Goal: Task Accomplishment & Management: Manage account settings

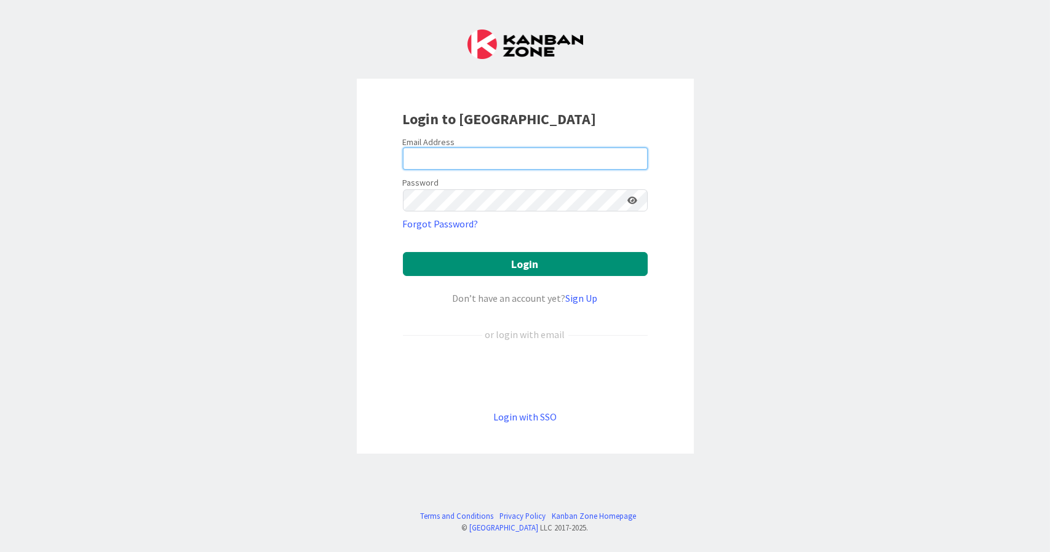
click at [557, 157] on input "email" at bounding box center [525, 159] width 245 height 22
type input "[EMAIL_ADDRESS][DOMAIN_NAME]"
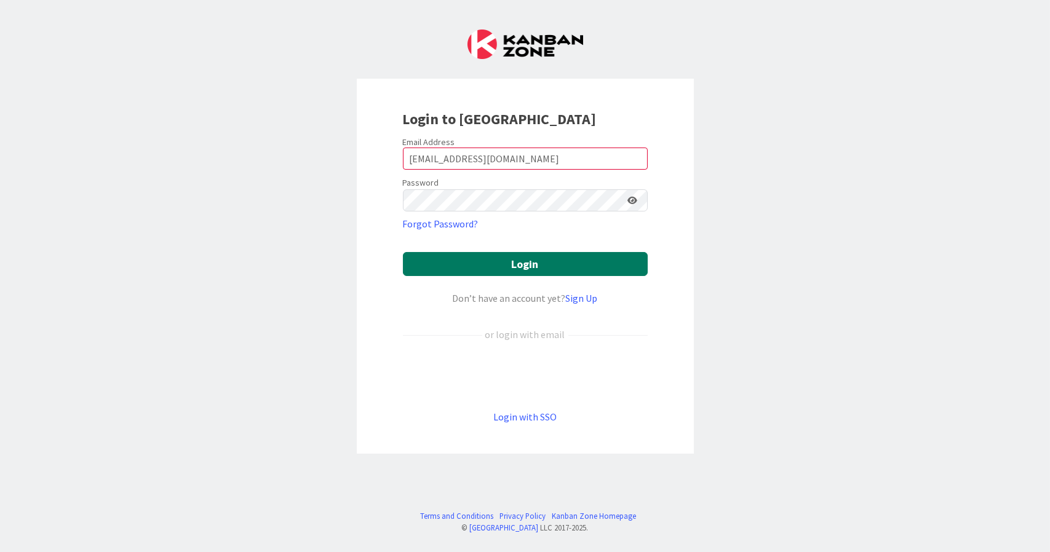
click at [527, 258] on button "Login" at bounding box center [525, 264] width 245 height 24
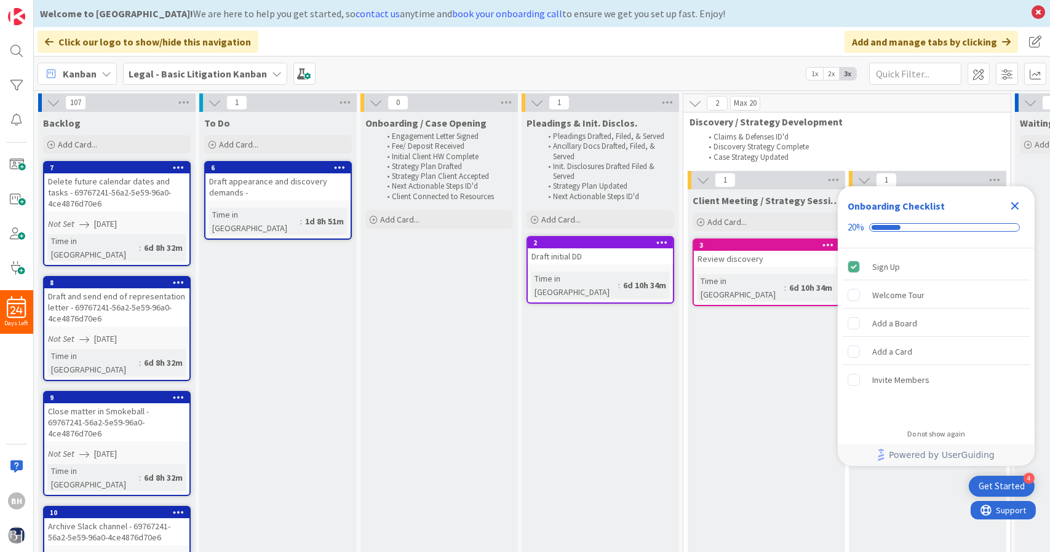
click at [1018, 207] on icon "Close Checklist" at bounding box center [1015, 206] width 15 height 15
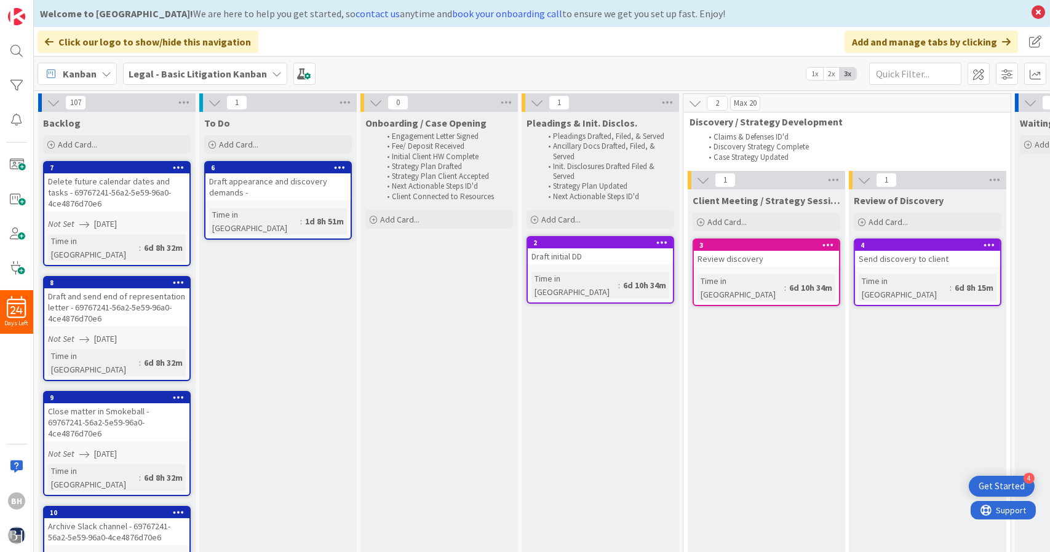
click at [108, 73] on icon at bounding box center [107, 74] width 10 height 10
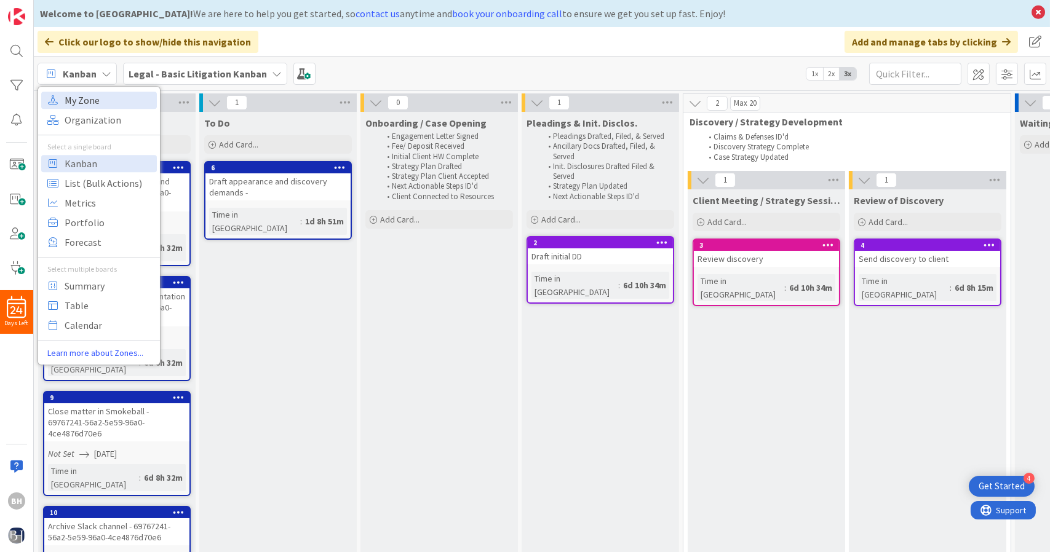
click at [97, 96] on span "My Zone" at bounding box center [109, 100] width 89 height 18
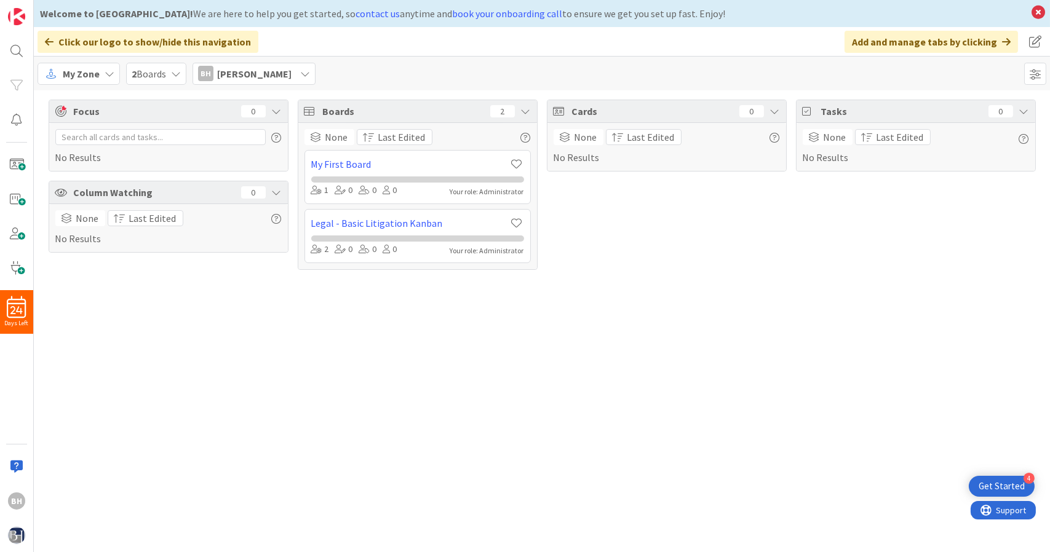
click at [97, 69] on span "My Zone" at bounding box center [81, 73] width 37 height 15
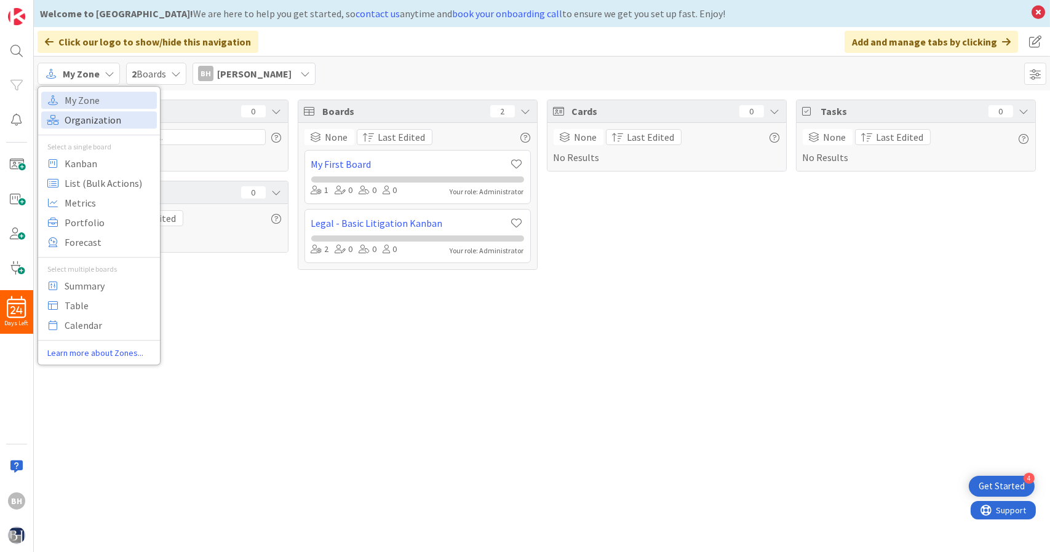
click at [86, 116] on span "Organization" at bounding box center [109, 120] width 89 height 18
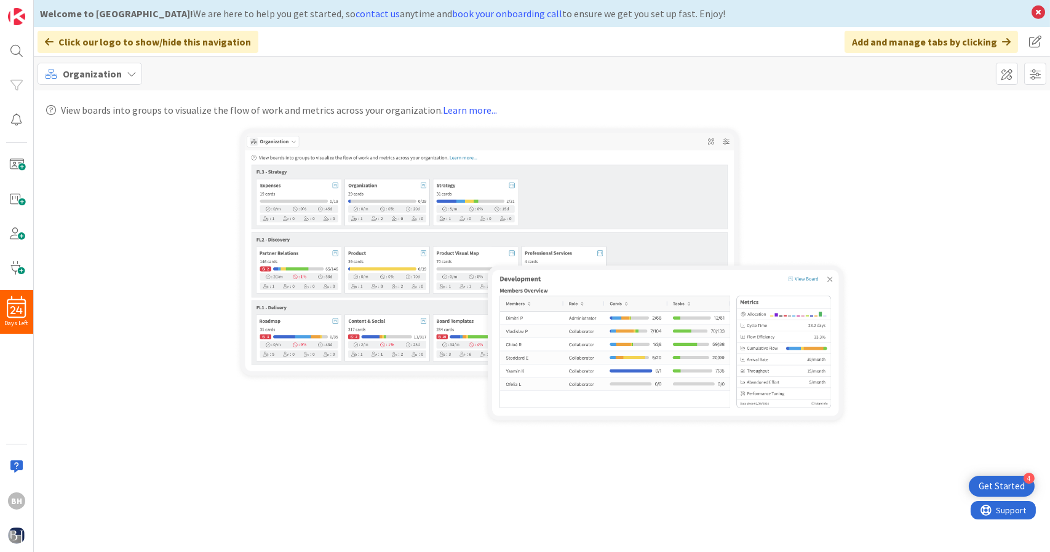
click at [544, 309] on img at bounding box center [541, 276] width 615 height 305
click at [826, 282] on img at bounding box center [541, 276] width 615 height 305
click at [133, 73] on icon at bounding box center [132, 74] width 10 height 10
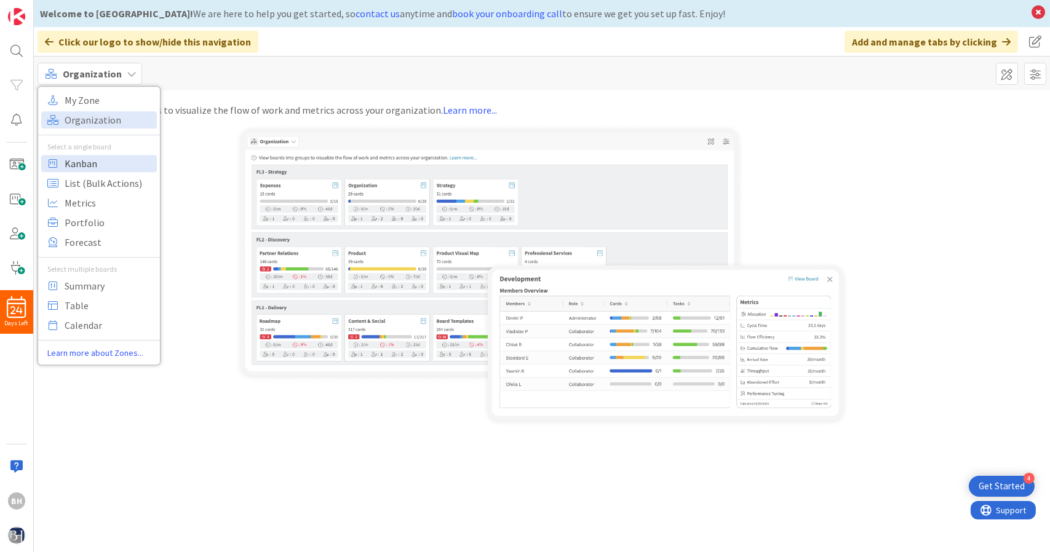
click at [135, 170] on span "Kanban" at bounding box center [109, 163] width 89 height 18
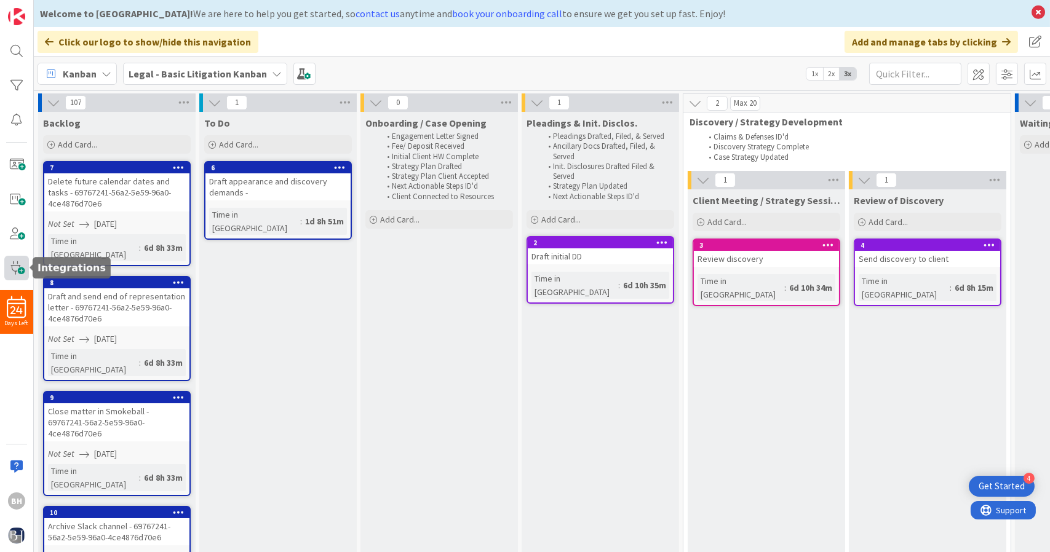
click at [25, 270] on span at bounding box center [16, 268] width 25 height 25
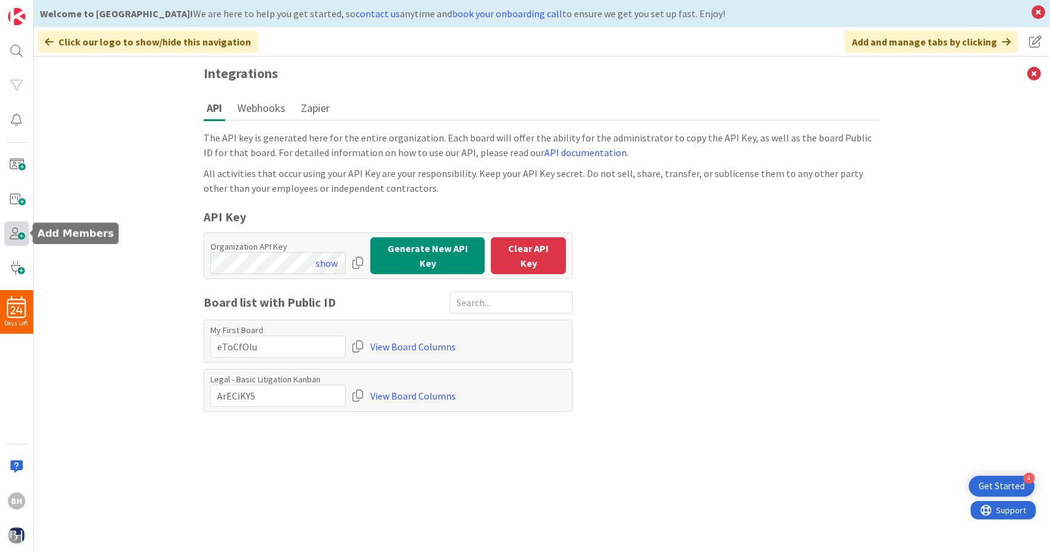
click at [18, 240] on span at bounding box center [16, 233] width 25 height 25
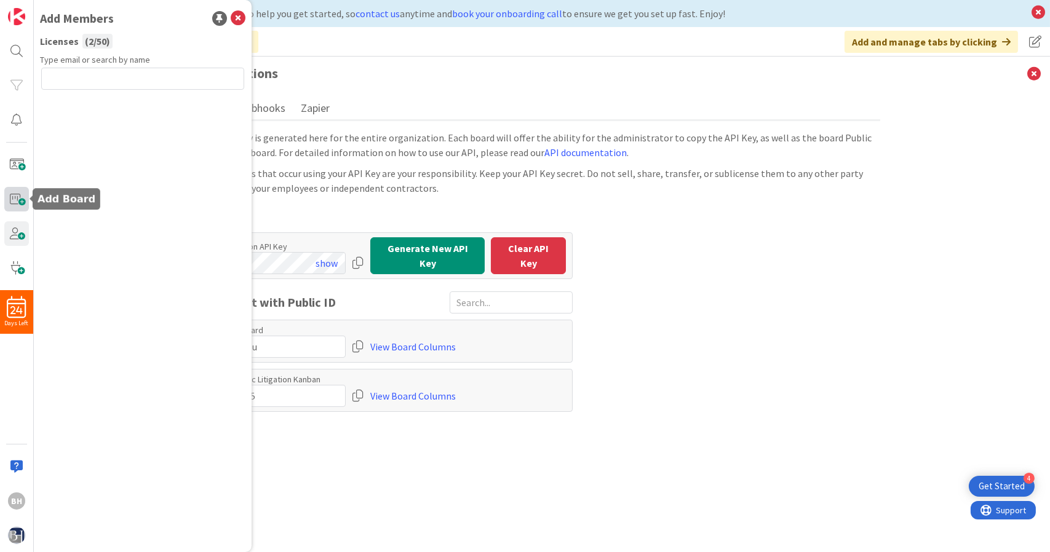
click at [17, 192] on span at bounding box center [16, 199] width 25 height 25
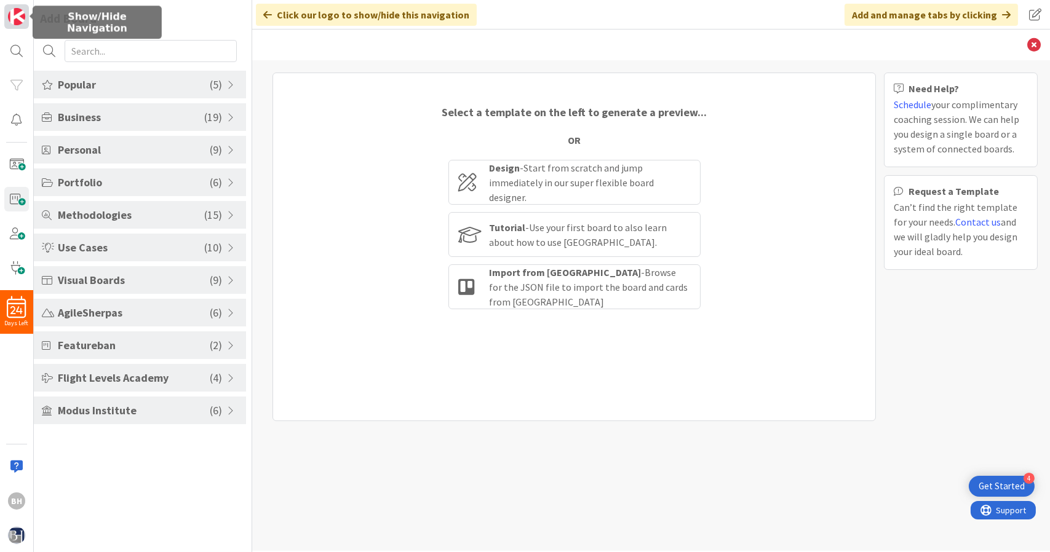
click at [26, 20] on link at bounding box center [16, 16] width 25 height 25
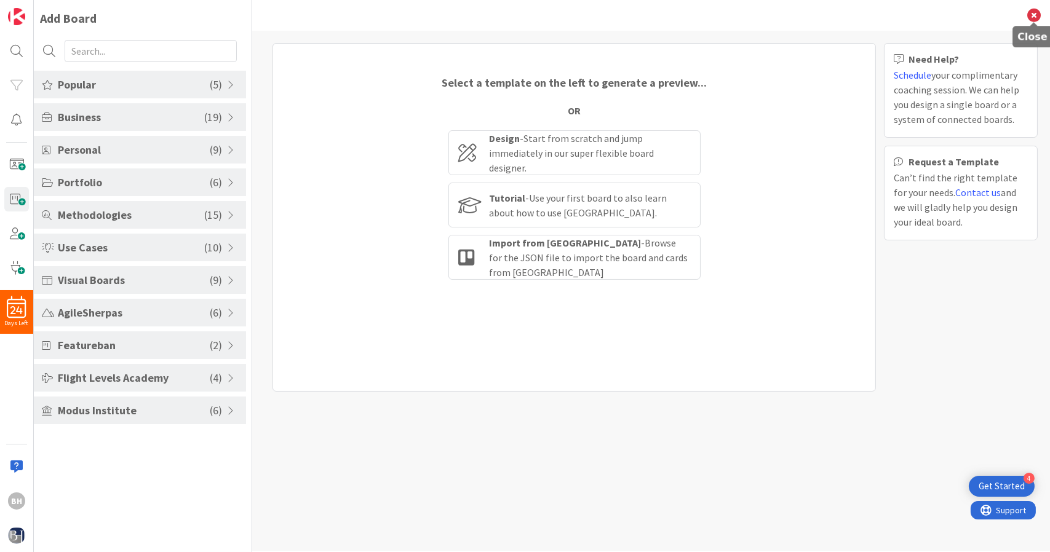
click at [1035, 15] on icon at bounding box center [1034, 16] width 14 height 14
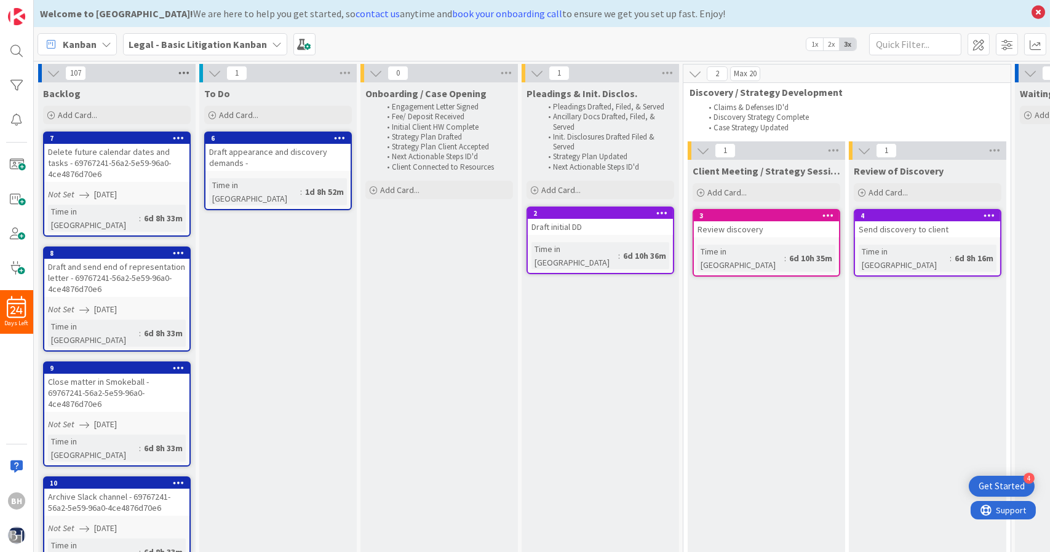
click at [182, 73] on icon at bounding box center [184, 73] width 16 height 18
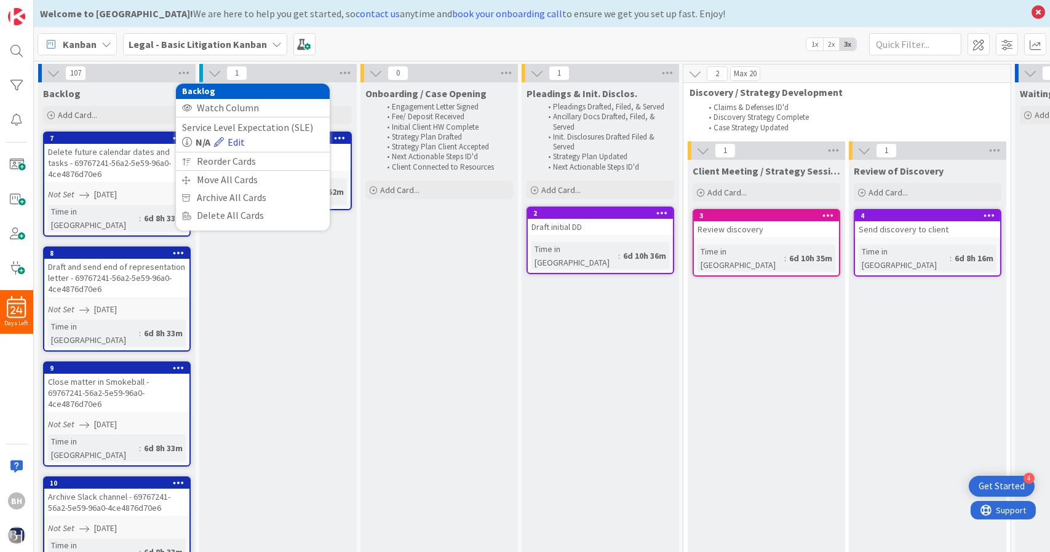
click at [239, 143] on link "Edit" at bounding box center [229, 142] width 31 height 15
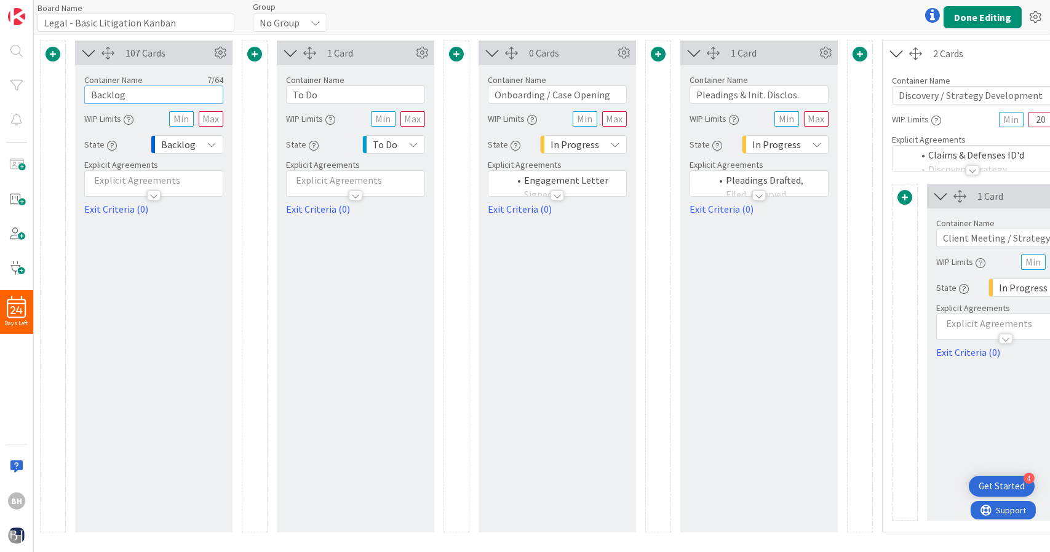
click at [157, 95] on input "Backlog" at bounding box center [153, 95] width 139 height 18
type input "Not Assigned"
drag, startPoint x: 327, startPoint y: 93, endPoint x: 282, endPoint y: 97, distance: 44.5
click at [282, 97] on div "Container Name 5 / 64 To Do WIP Limits State To Do Explicit Agreements Exit Cri…" at bounding box center [355, 140] width 157 height 151
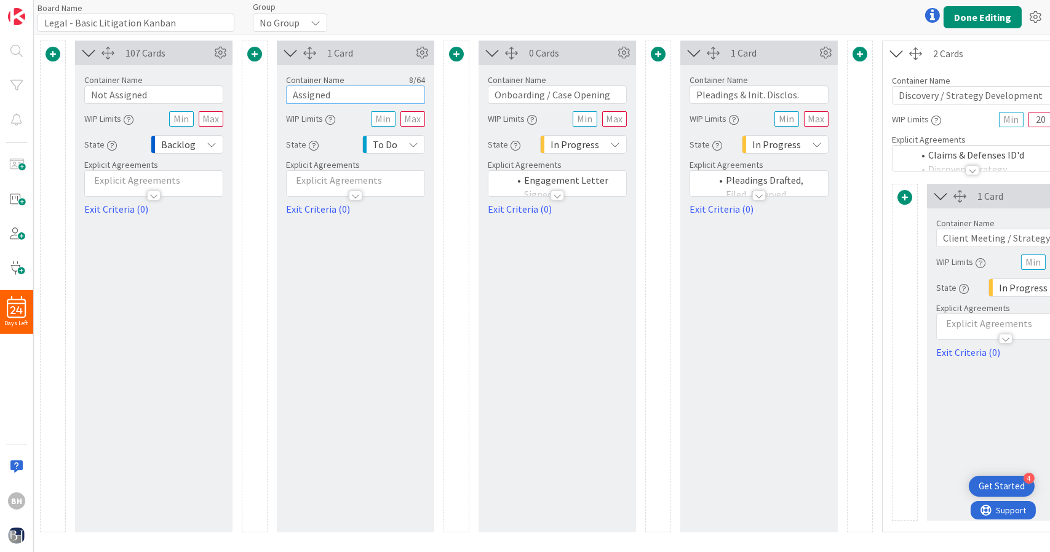
type input "Assigned"
click at [401, 140] on div "To Do" at bounding box center [393, 144] width 63 height 18
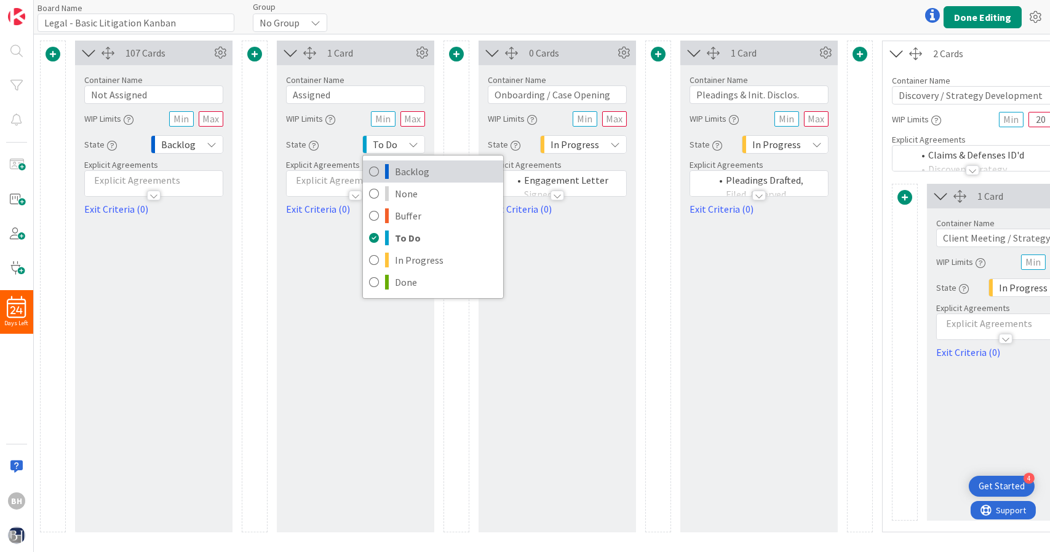
click at [403, 169] on span "Backlog" at bounding box center [446, 171] width 102 height 18
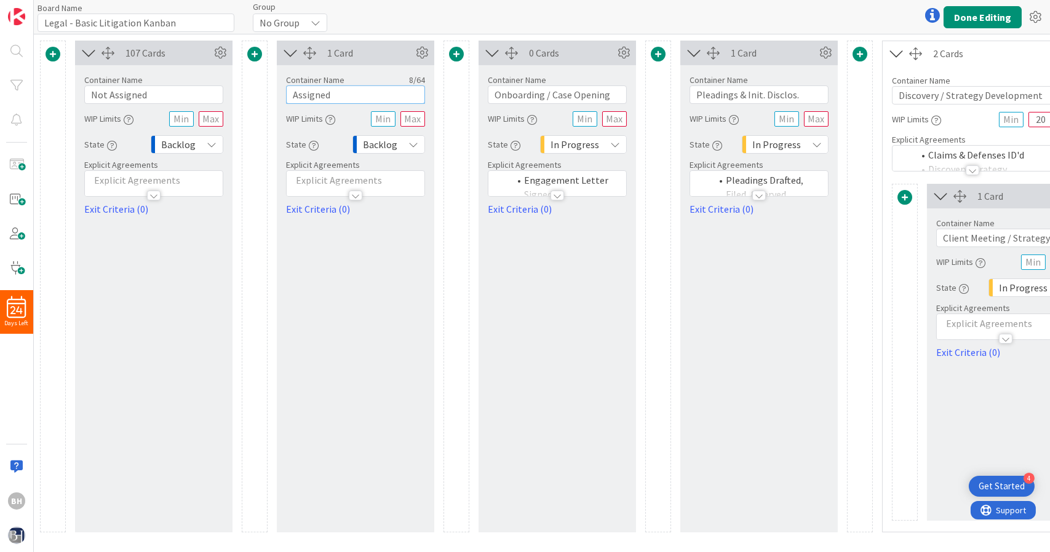
click at [407, 97] on input "Assigned" at bounding box center [355, 95] width 139 height 18
click at [314, 143] on icon "button" at bounding box center [314, 146] width 10 height 10
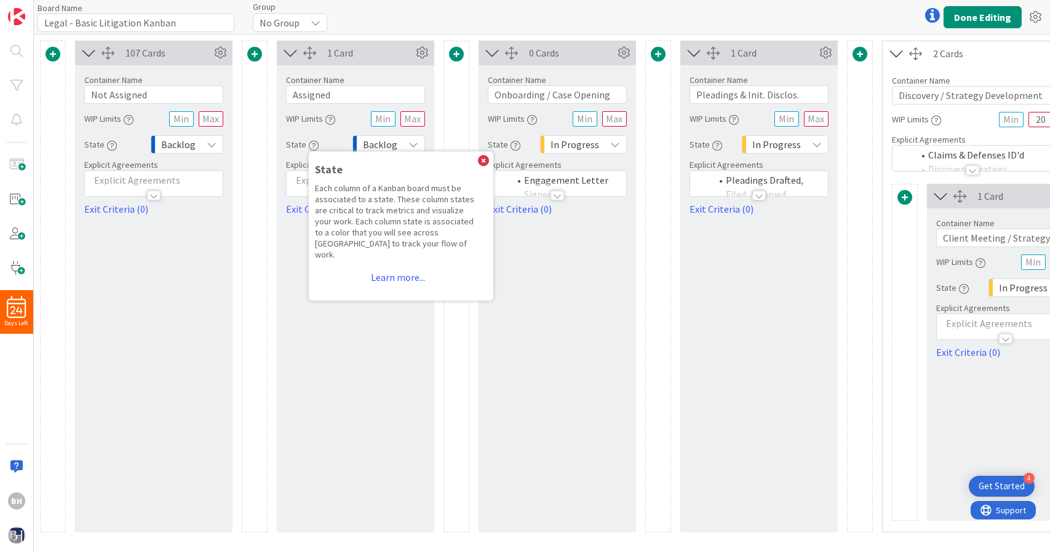
click at [409, 146] on icon at bounding box center [414, 145] width 10 height 10
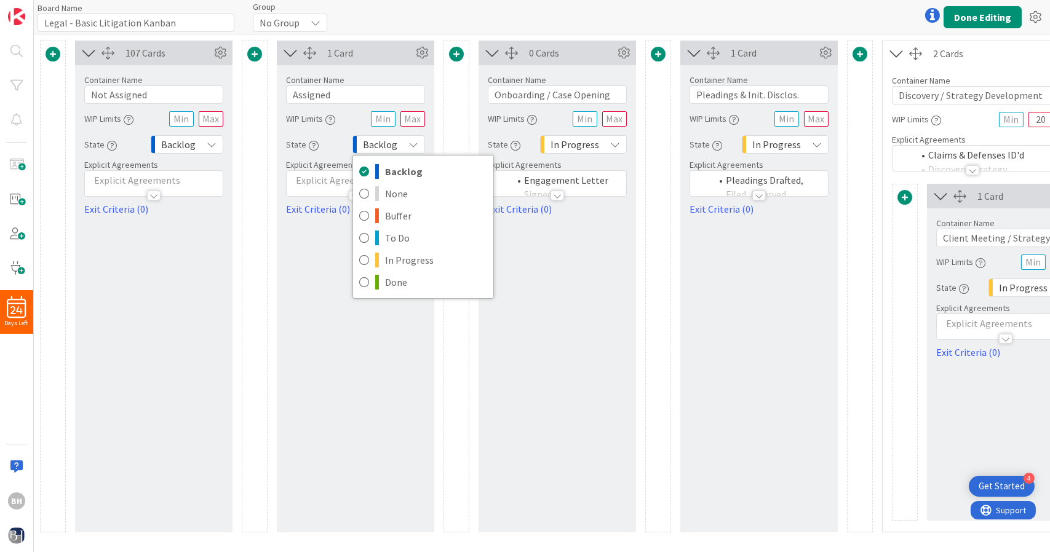
click at [409, 146] on icon at bounding box center [414, 145] width 10 height 10
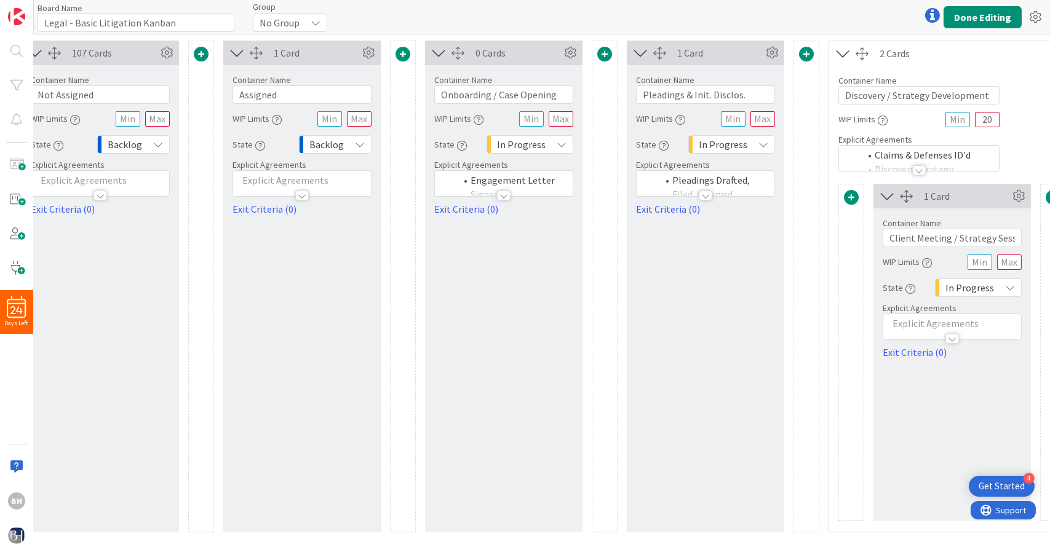
scroll to position [0, 54]
click at [558, 137] on div "In Progress" at bounding box center [529, 144] width 87 height 18
click at [314, 87] on input "Assigned" at bounding box center [301, 95] width 139 height 18
click at [349, 138] on div "Backlog" at bounding box center [334, 144] width 73 height 18
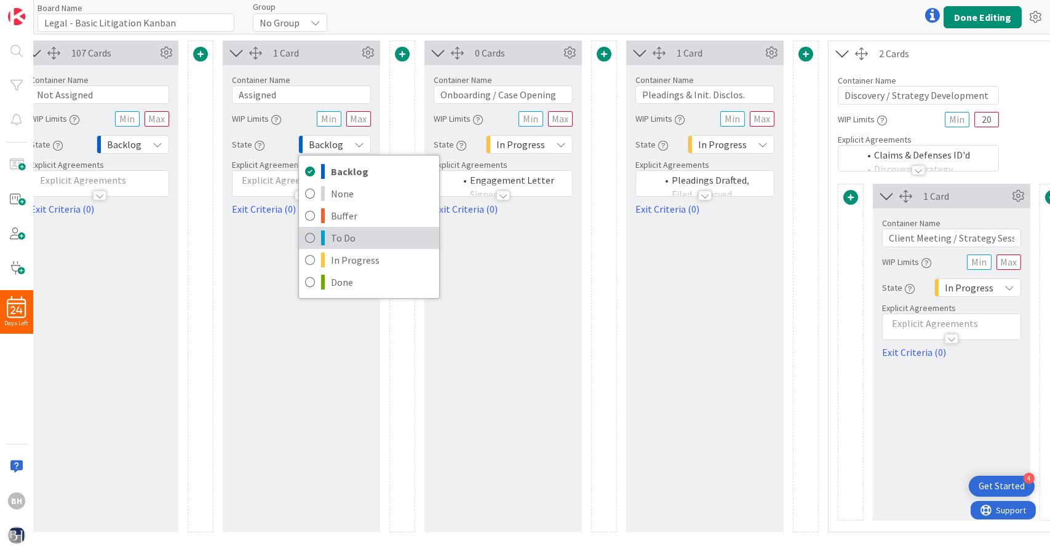
click at [335, 237] on span "To Do" at bounding box center [382, 238] width 102 height 18
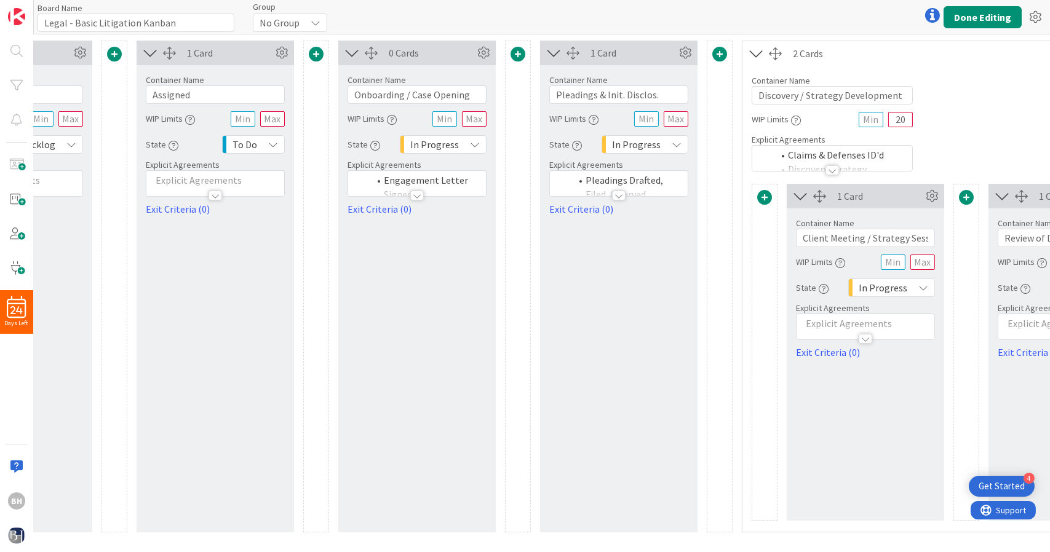
scroll to position [0, 181]
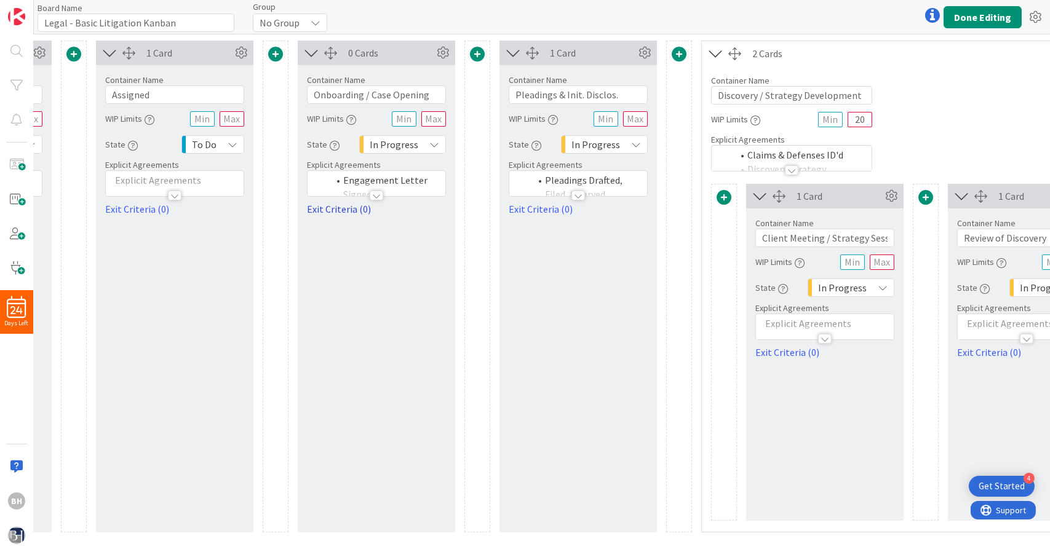
click at [341, 203] on link "Exit Criteria (0)" at bounding box center [376, 209] width 139 height 15
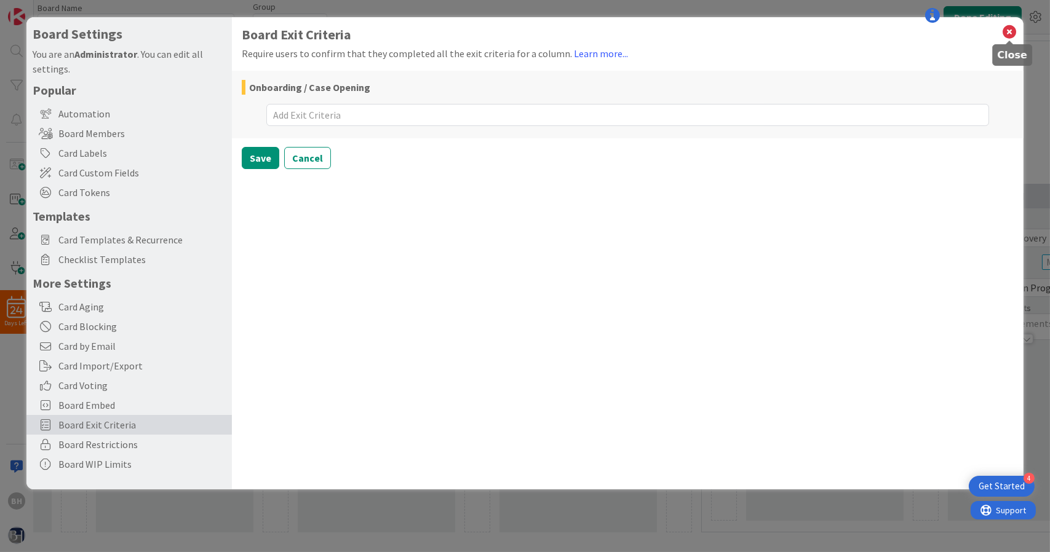
click at [1011, 33] on icon at bounding box center [1010, 31] width 16 height 17
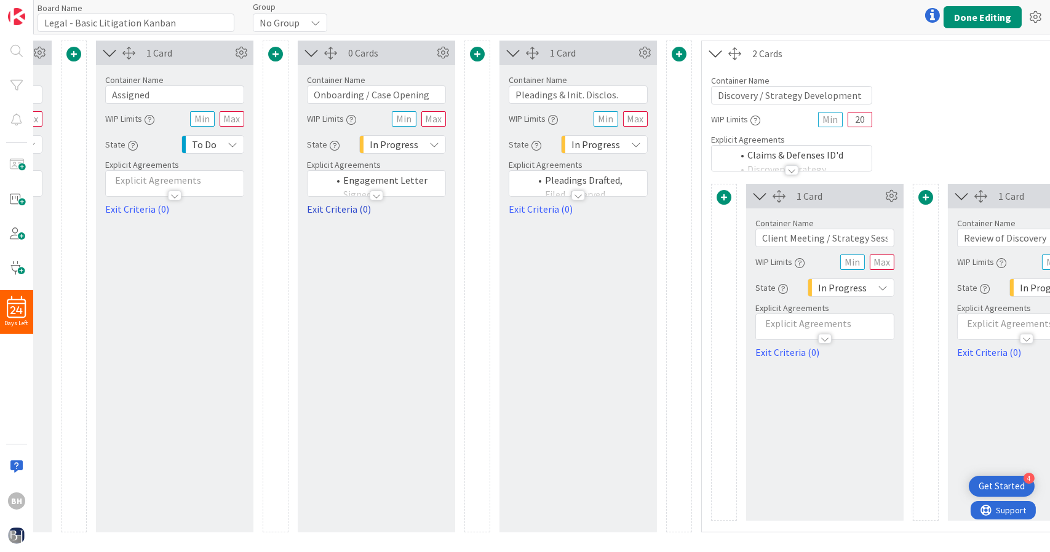
click at [335, 212] on link "Exit Criteria (0)" at bounding box center [376, 209] width 139 height 15
type textarea "x"
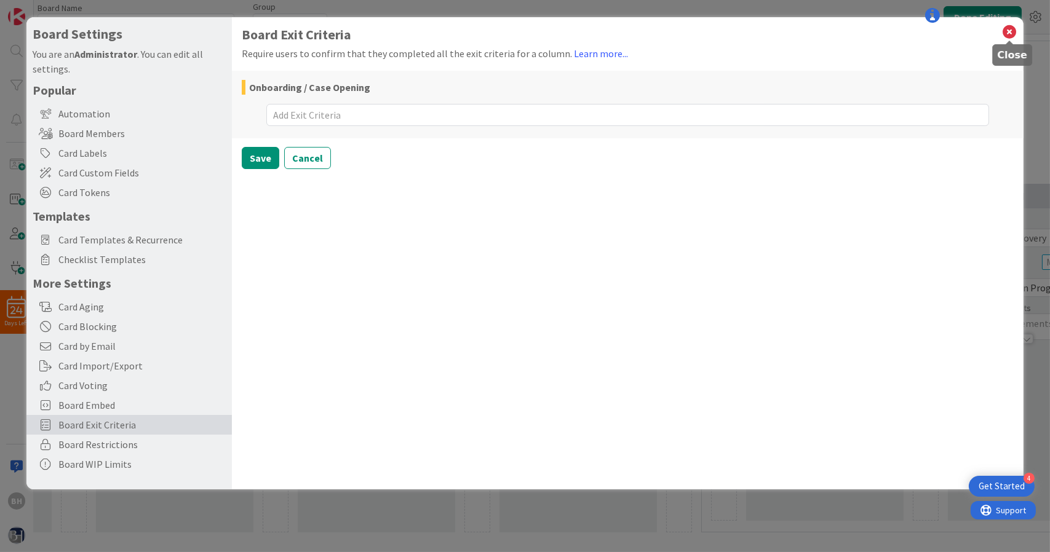
click at [1013, 26] on icon at bounding box center [1010, 31] width 16 height 17
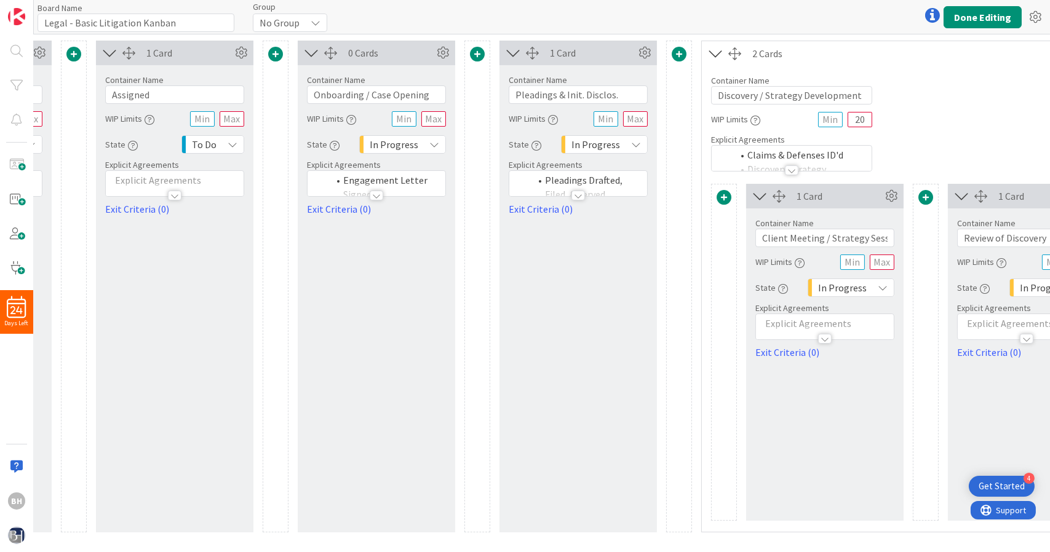
click at [377, 197] on div at bounding box center [377, 196] width 14 height 10
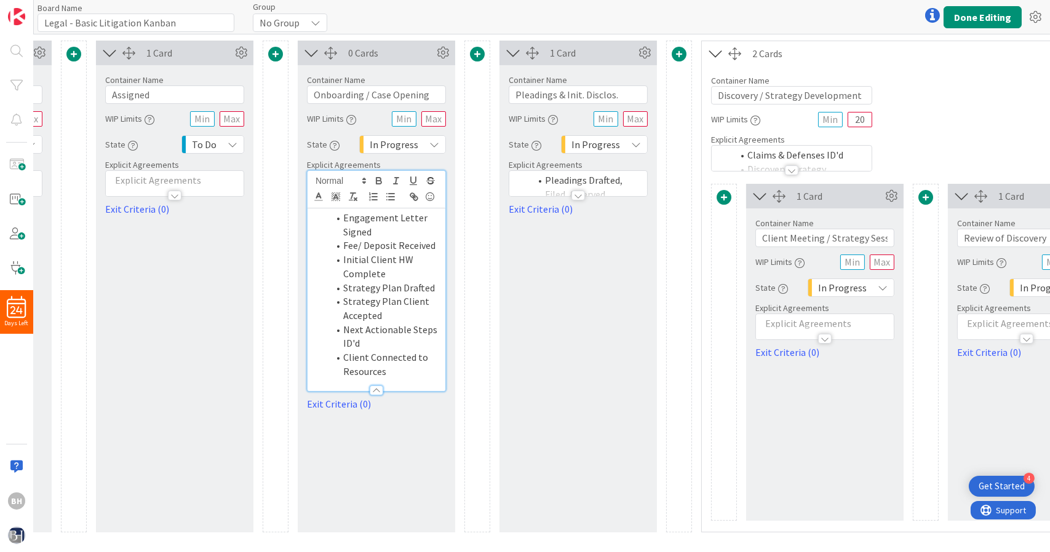
click at [389, 228] on li "Engagement Letter Signed" at bounding box center [384, 225] width 111 height 28
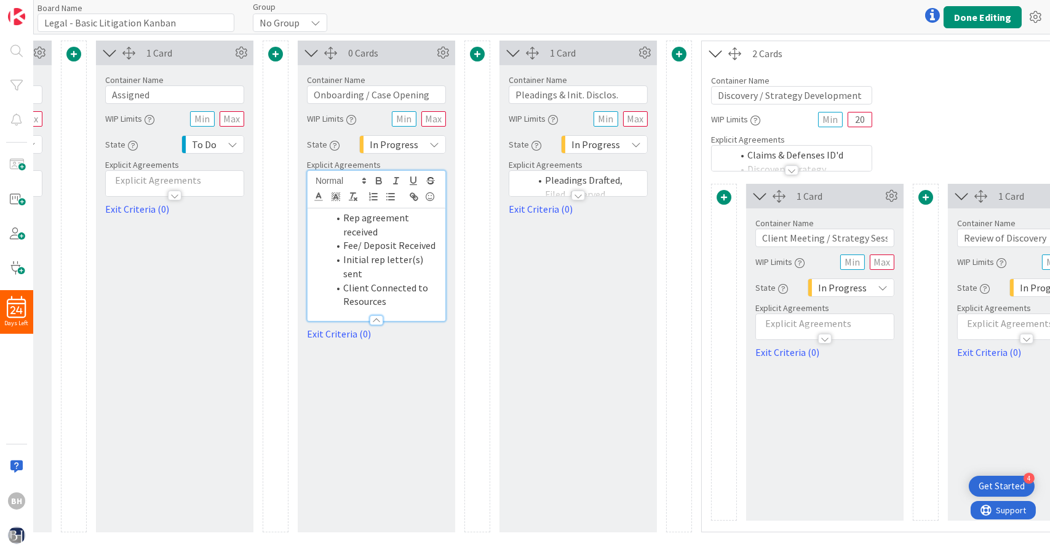
click at [397, 286] on li "Client Connected to Resources" at bounding box center [384, 295] width 111 height 28
click at [577, 194] on div at bounding box center [579, 196] width 14 height 10
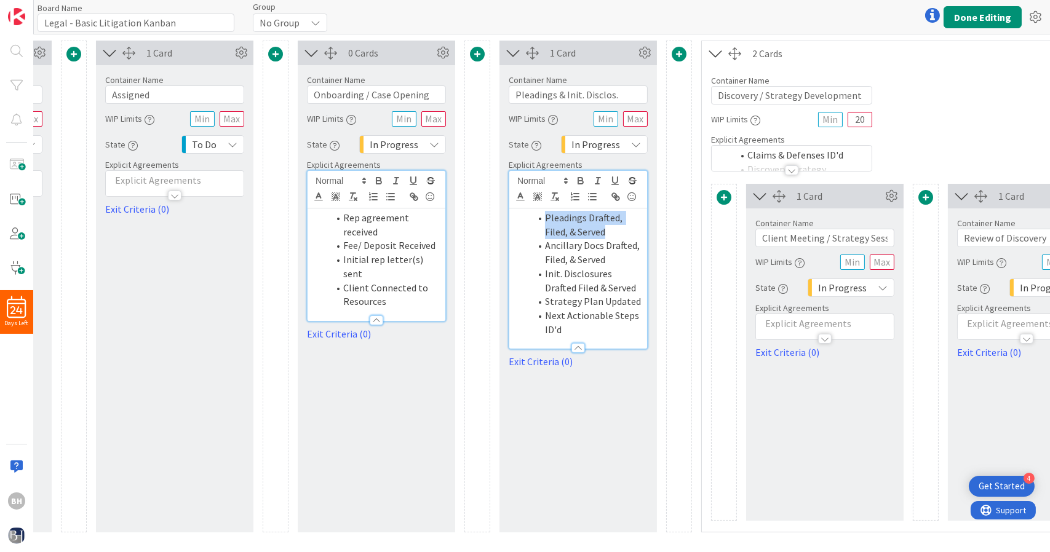
drag, startPoint x: 615, startPoint y: 233, endPoint x: 535, endPoint y: 221, distance: 80.8
click at [535, 221] on li "Pleadings Drafted, Filed, & Served" at bounding box center [585, 225] width 111 height 28
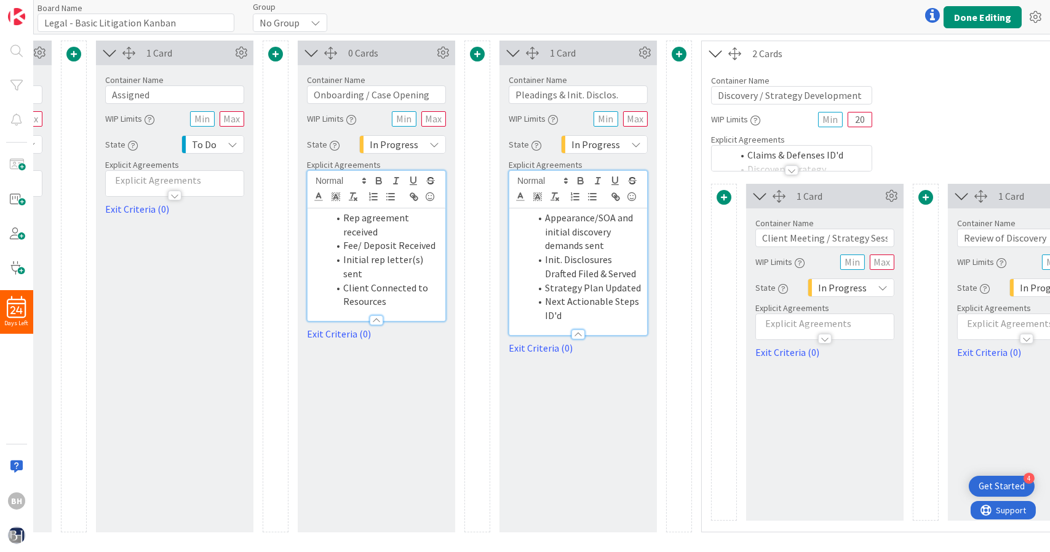
click at [388, 236] on li "Rep agreement received" at bounding box center [384, 225] width 111 height 28
click at [437, 260] on li "Initial rep letter(s) sent" at bounding box center [384, 267] width 111 height 28
click at [581, 296] on li "Next Actionable Steps ID'd" at bounding box center [585, 309] width 111 height 28
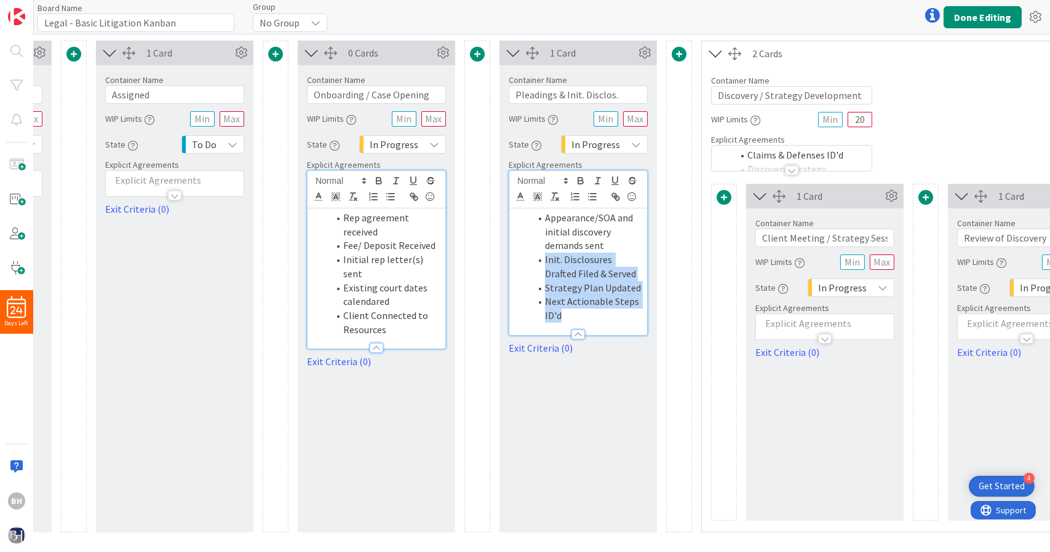
drag, startPoint x: 573, startPoint y: 314, endPoint x: 536, endPoint y: 266, distance: 61.0
click at [536, 266] on ol "Appearance/SOA and initial discovery demands sent Init. Disclosures Drafted Fil…" at bounding box center [579, 267] width 126 height 112
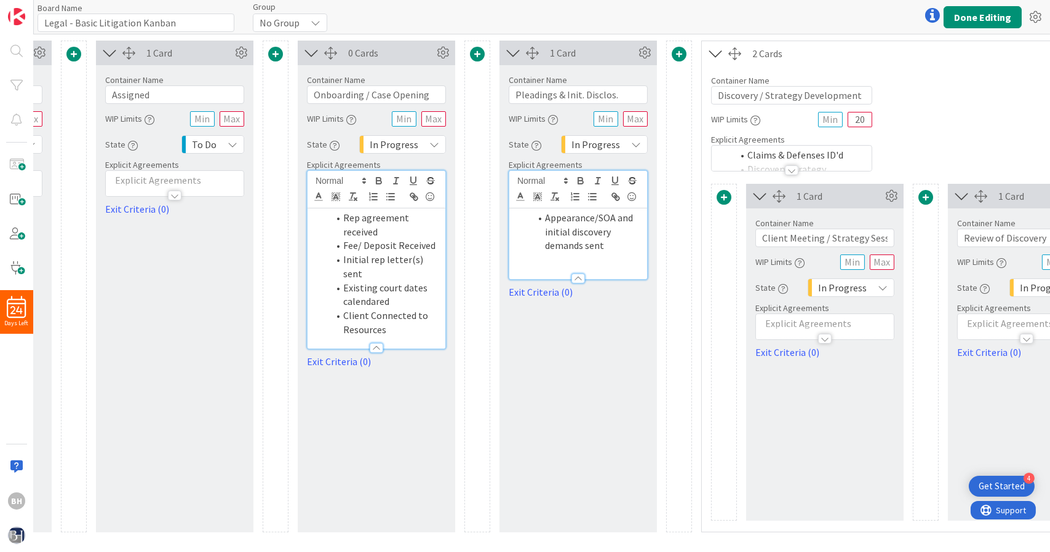
click at [618, 244] on li "Appearance/SOA and initial discovery demands sent" at bounding box center [585, 232] width 111 height 42
drag, startPoint x: 606, startPoint y: 244, endPoint x: 545, endPoint y: 220, distance: 65.7
click at [545, 220] on li "Appearance/SOA and initial discovery demands sent" at bounding box center [585, 232] width 111 height 42
copy li "Appearance/SOA and initial discovery demands sent"
click at [401, 317] on li "Client Connected to Resources" at bounding box center [384, 323] width 111 height 28
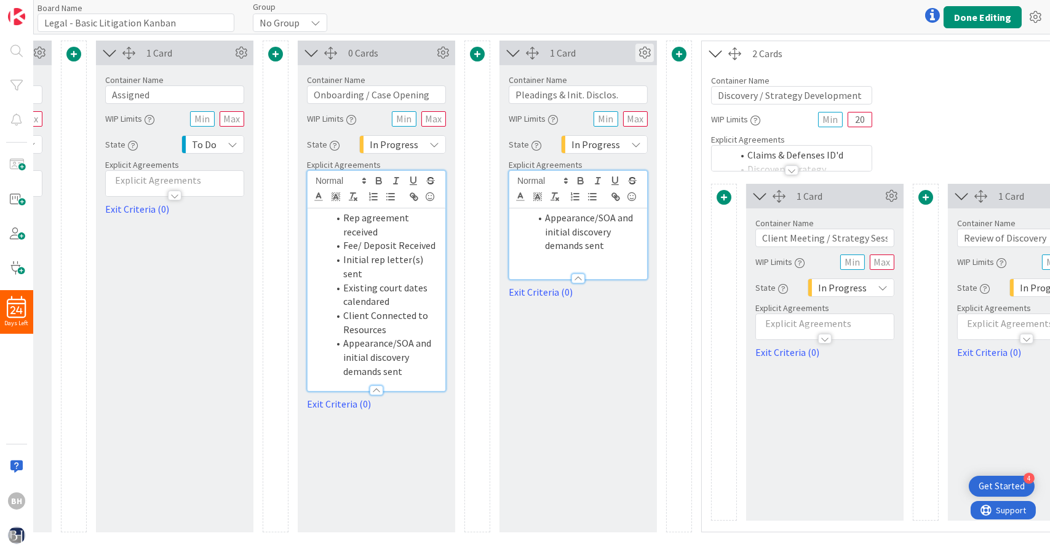
click at [648, 50] on icon at bounding box center [645, 53] width 18 height 18
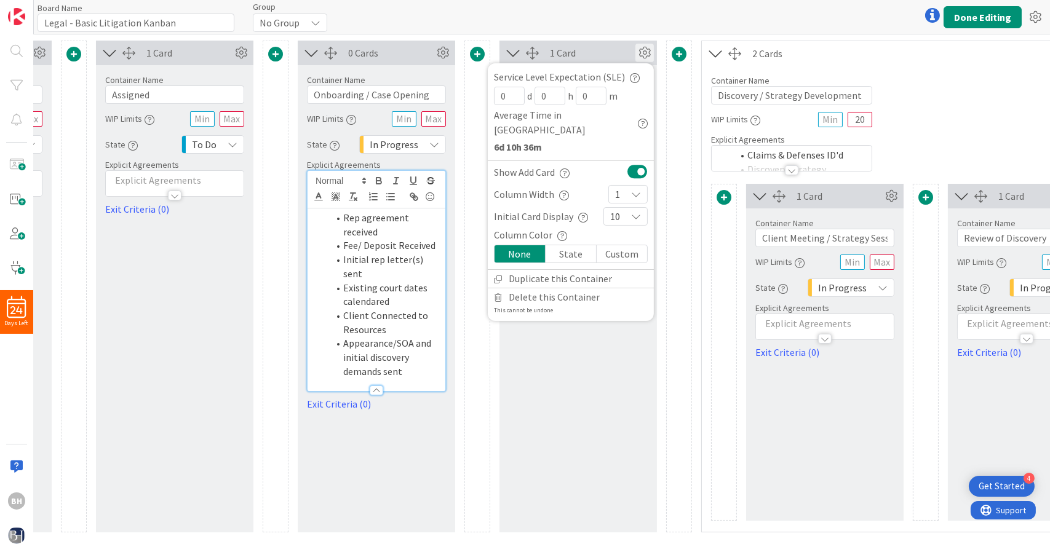
click at [648, 50] on icon at bounding box center [645, 53] width 18 height 18
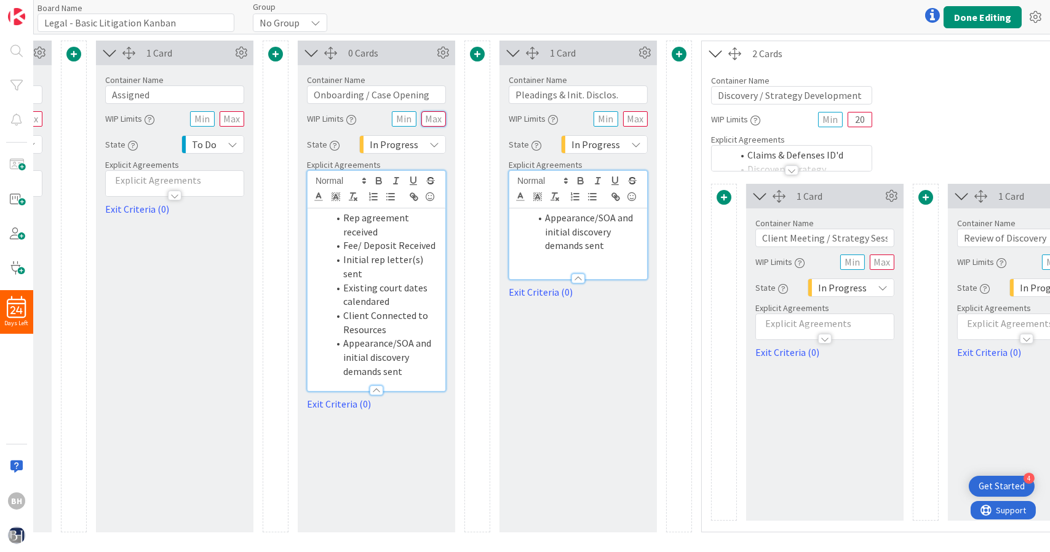
click at [431, 120] on input "text" at bounding box center [433, 118] width 25 height 15
type input "5"
click at [446, 55] on icon at bounding box center [443, 53] width 18 height 18
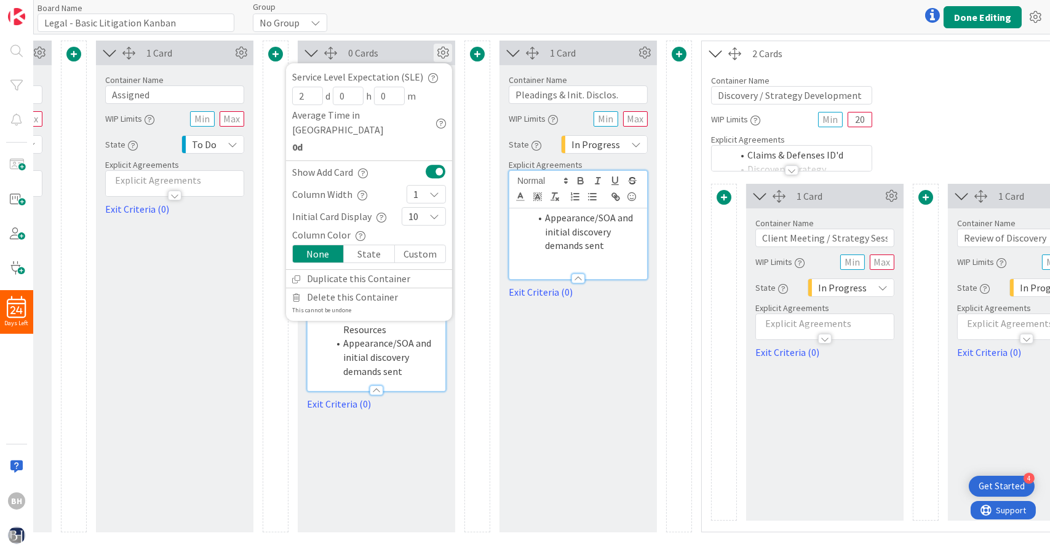
click at [484, 104] on div at bounding box center [478, 287] width 26 height 492
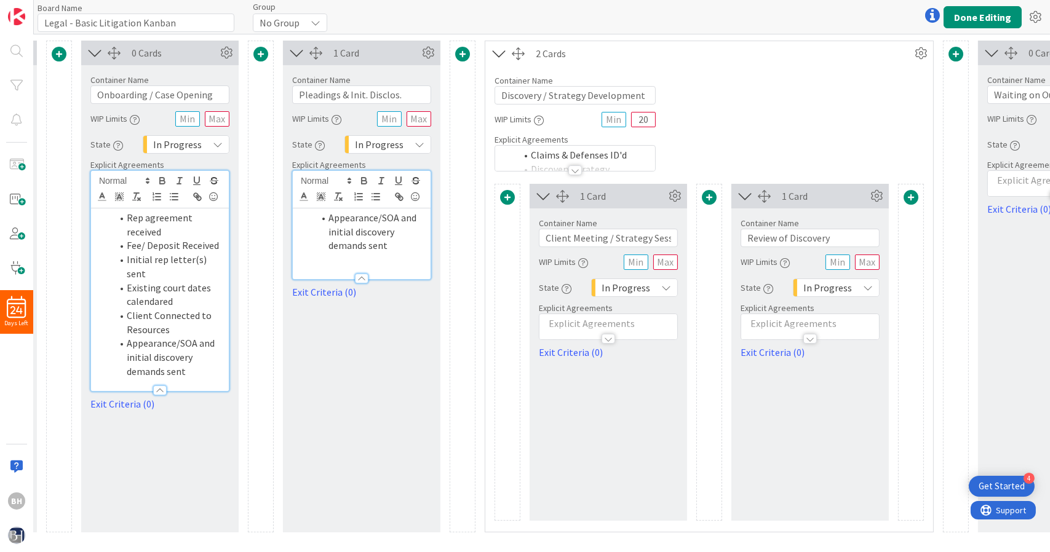
scroll to position [0, 396]
click at [411, 92] on input "Pleadings & Init. Disclos." at bounding box center [362, 95] width 139 height 18
drag, startPoint x: 419, startPoint y: 94, endPoint x: 298, endPoint y: 99, distance: 121.3
click at [298, 99] on input "Pleadings & Init. Disclos." at bounding box center [362, 95] width 139 height 18
click at [197, 356] on li "Appearance/SOA and initial discovery demands sent" at bounding box center [168, 358] width 111 height 42
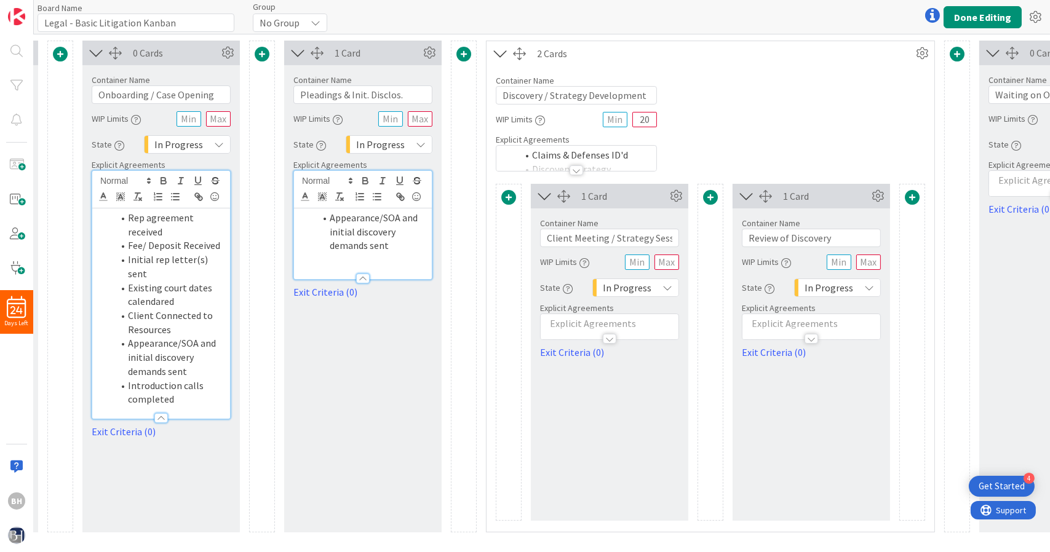
click at [425, 146] on div "In Progress" at bounding box center [389, 144] width 87 height 18
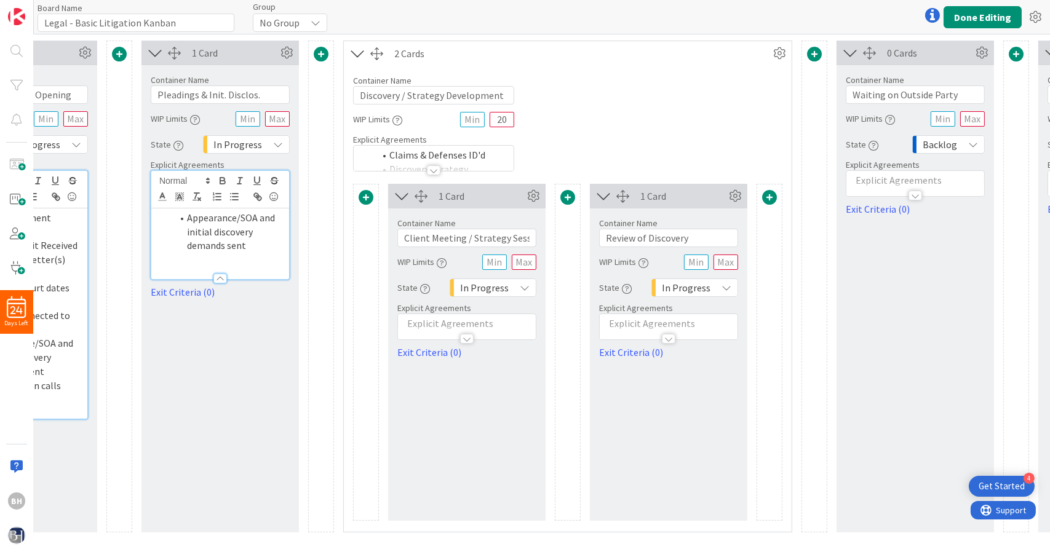
scroll to position [0, 540]
drag, startPoint x: 263, startPoint y: 102, endPoint x: 104, endPoint y: 119, distance: 160.2
click at [104, 119] on div "107 Cards Container Name 12 / 64 Not Assigned WIP Limits State Backlog Explicit…" at bounding box center [768, 287] width 2537 height 492
type input "Initial Discovery Review"
click at [284, 121] on input "text" at bounding box center [276, 118] width 25 height 15
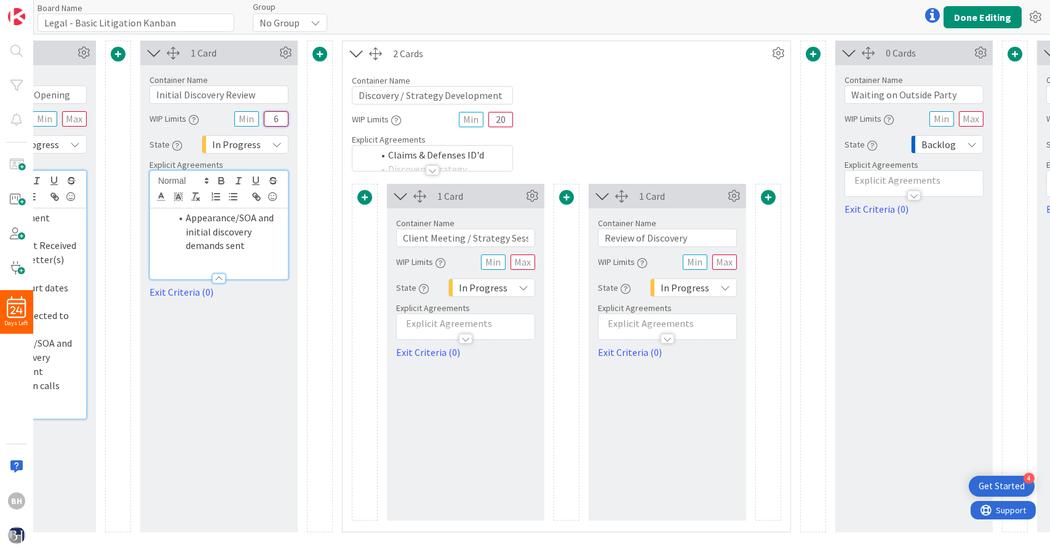
type input "6"
click at [282, 143] on div "In Progress" at bounding box center [245, 144] width 87 height 18
drag, startPoint x: 252, startPoint y: 245, endPoint x: 185, endPoint y: 223, distance: 70.2
click at [185, 223] on li "Appearance/SOA and initial discovery demands sent" at bounding box center [226, 232] width 111 height 42
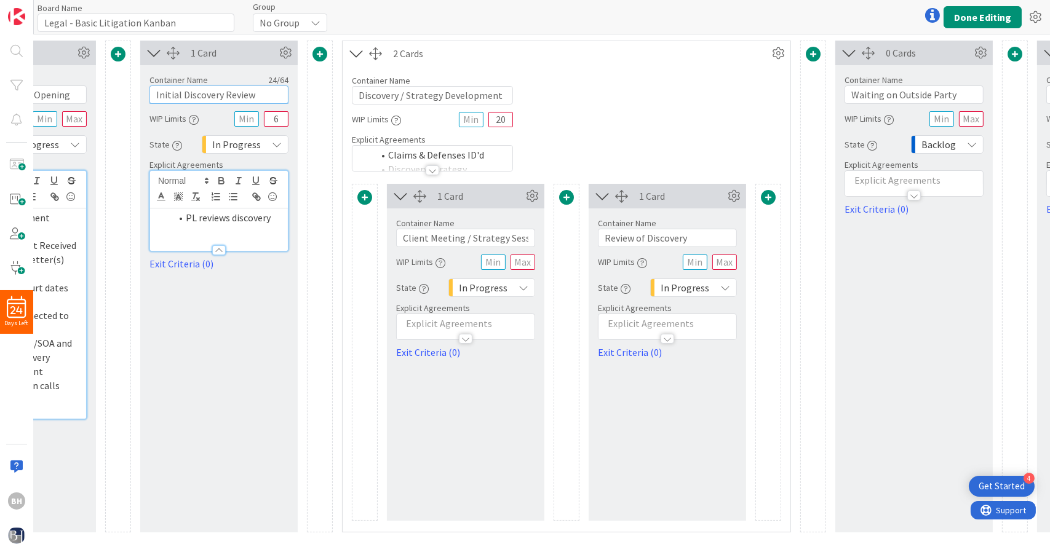
drag, startPoint x: 260, startPoint y: 92, endPoint x: 224, endPoint y: 97, distance: 36.1
click at [224, 97] on input "Initial Discovery Review" at bounding box center [219, 95] width 139 height 18
type input "Initial Discovery Received"
click at [237, 216] on li "PL reviews discovery" at bounding box center [226, 218] width 111 height 14
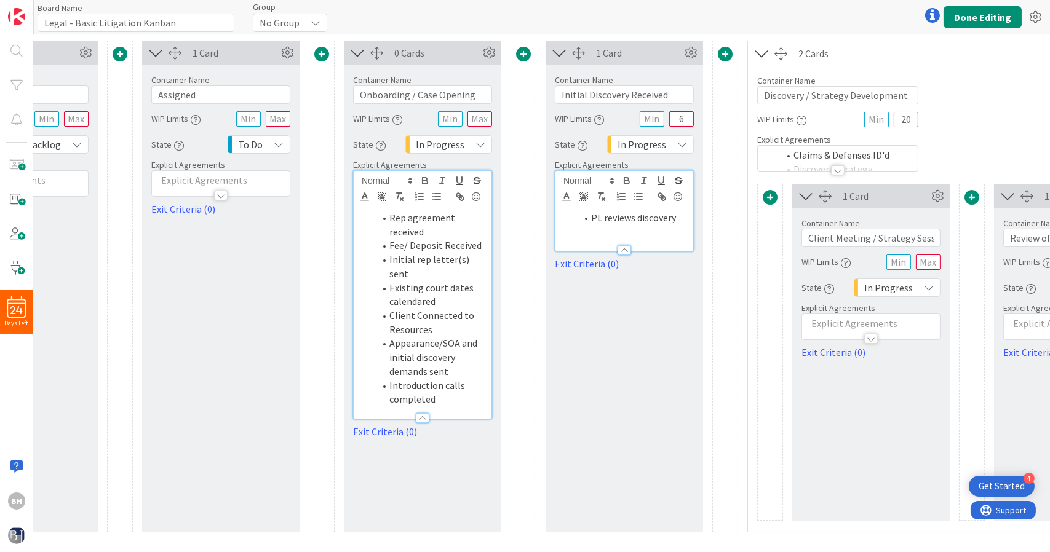
scroll to position [0, 0]
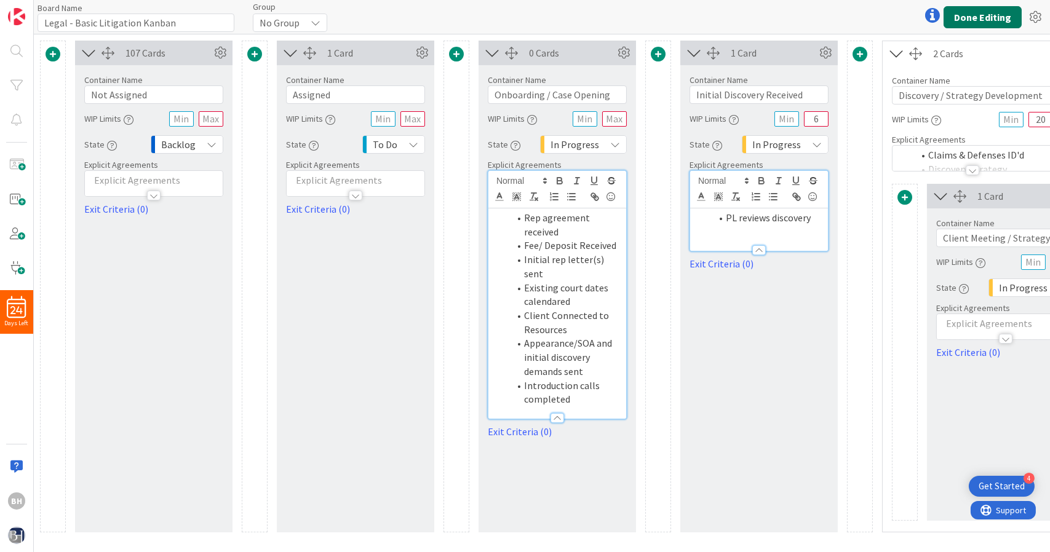
click at [983, 9] on button "Done Editing" at bounding box center [983, 17] width 78 height 22
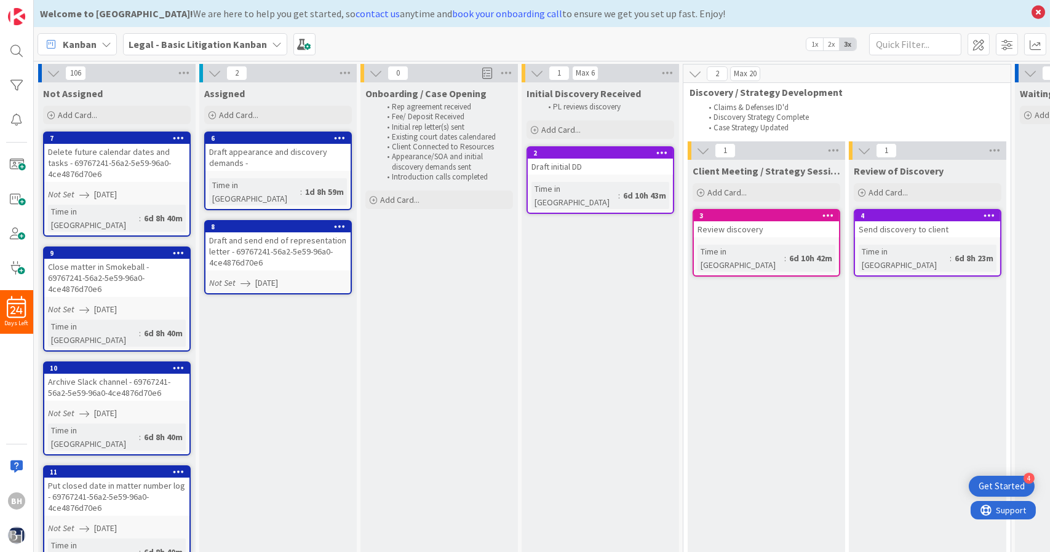
click at [249, 233] on div "Draft and send end of representation letter - 69767241-56a2-5e59-96a0-4ce4876d7…" at bounding box center [277, 252] width 145 height 38
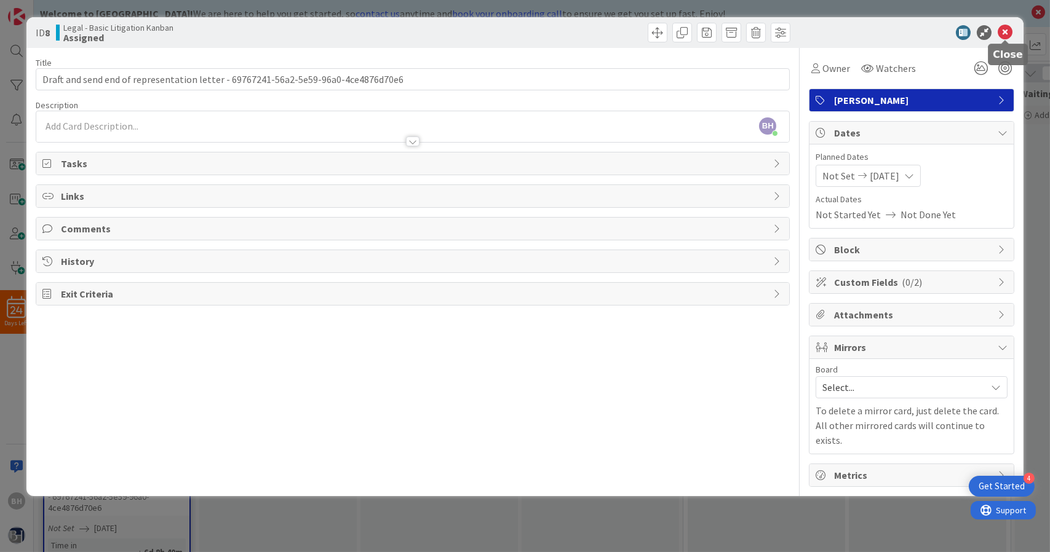
click at [1008, 30] on icon at bounding box center [1005, 32] width 15 height 15
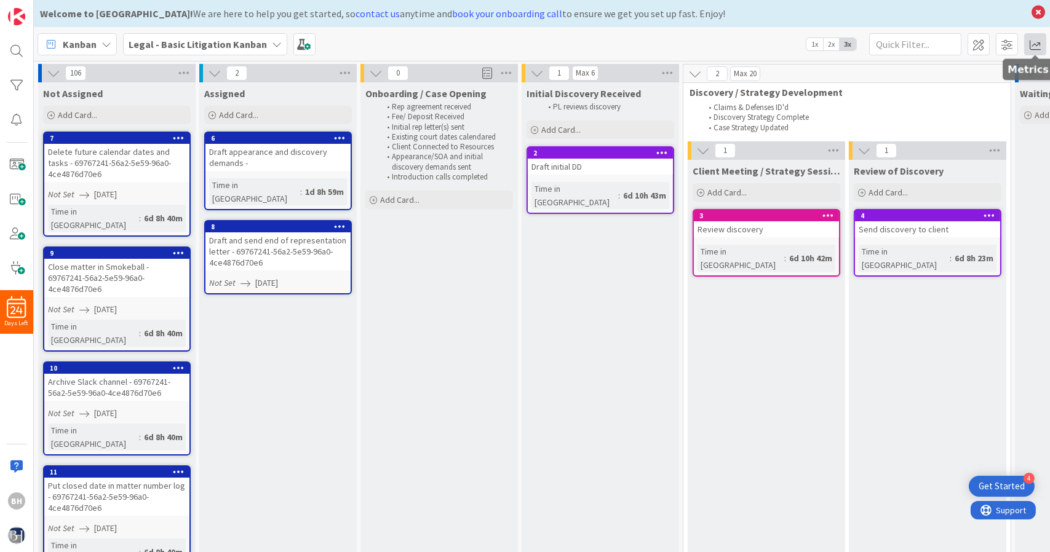
click at [1032, 38] on span at bounding box center [1035, 44] width 22 height 22
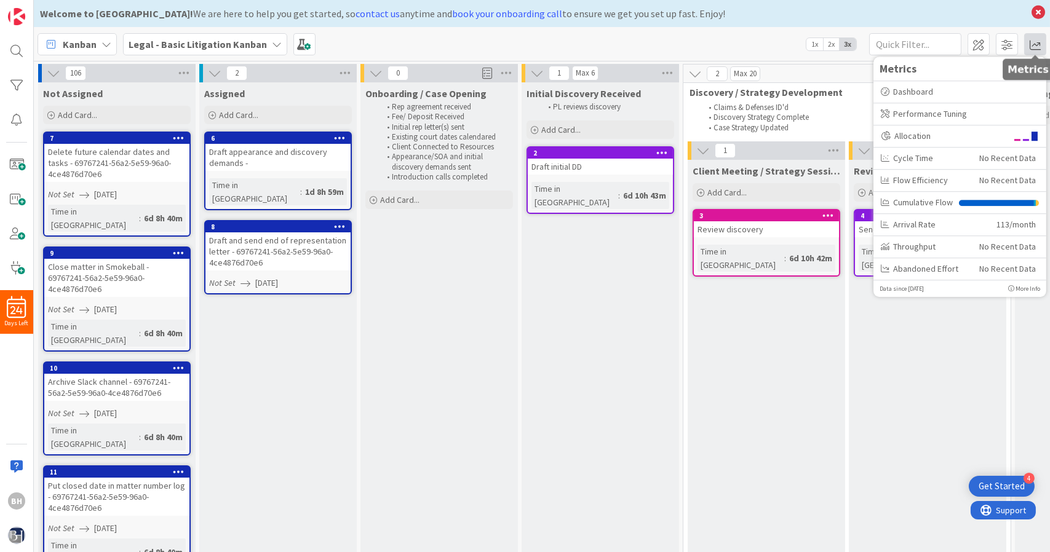
click at [1032, 38] on span at bounding box center [1035, 44] width 22 height 22
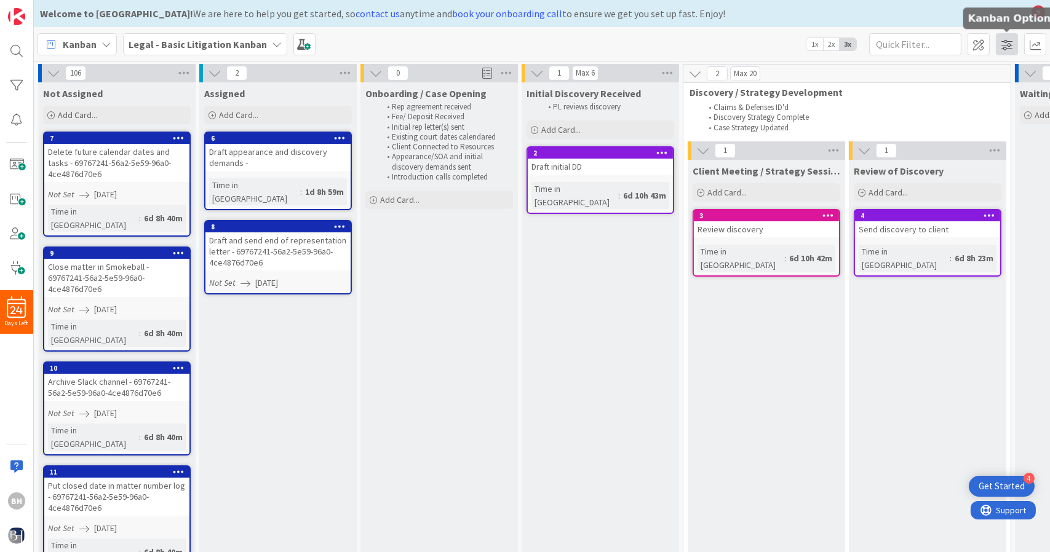
click at [1013, 42] on span at bounding box center [1007, 44] width 22 height 22
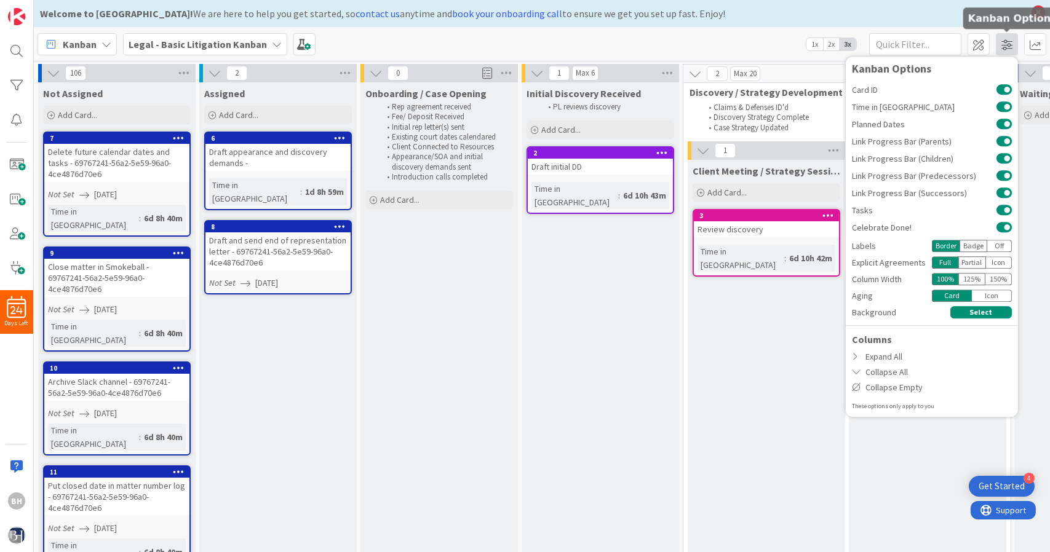
click at [1013, 42] on span at bounding box center [1007, 44] width 22 height 22
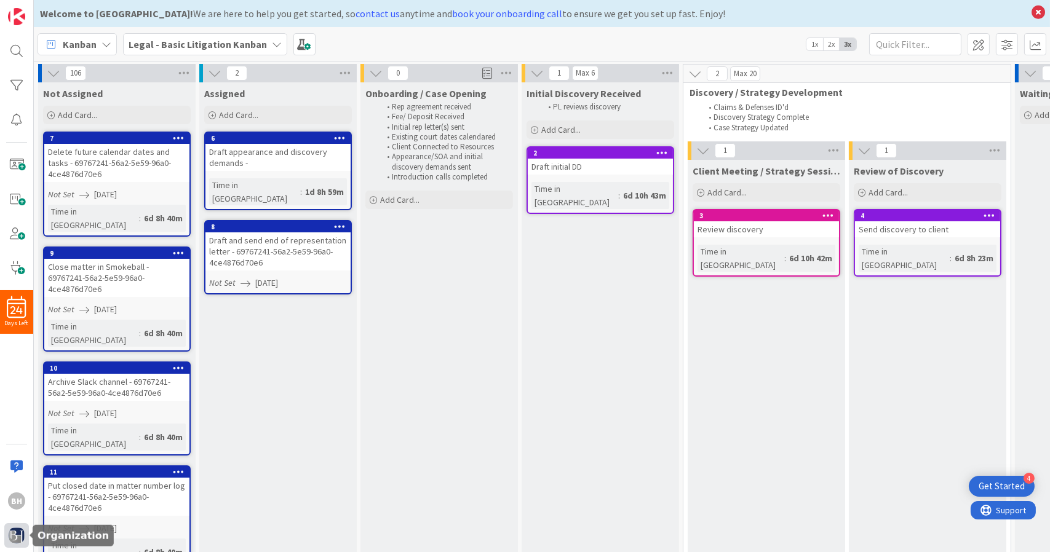
click at [19, 533] on img at bounding box center [16, 535] width 17 height 17
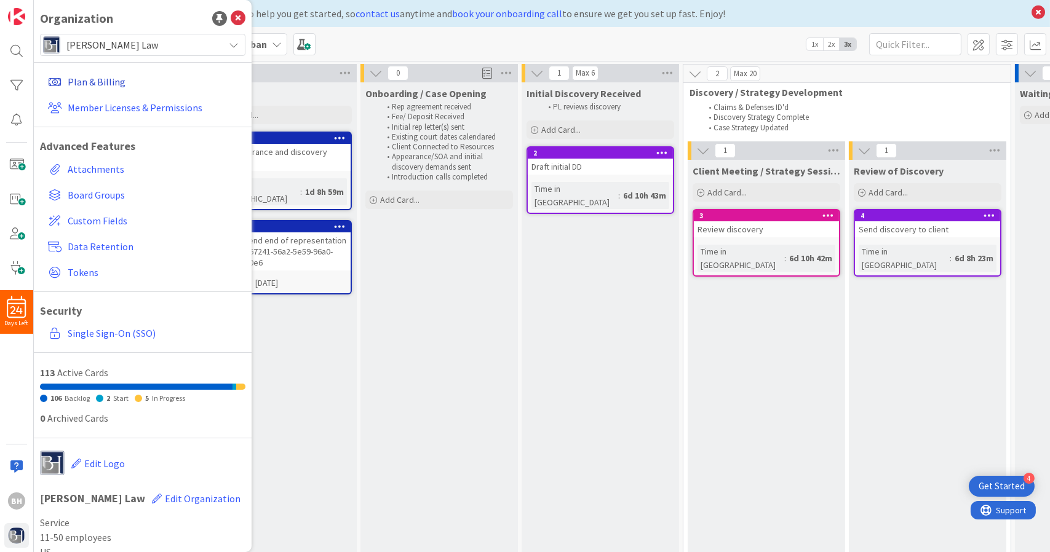
click at [102, 79] on link "Plan & Billing" at bounding box center [144, 82] width 202 height 22
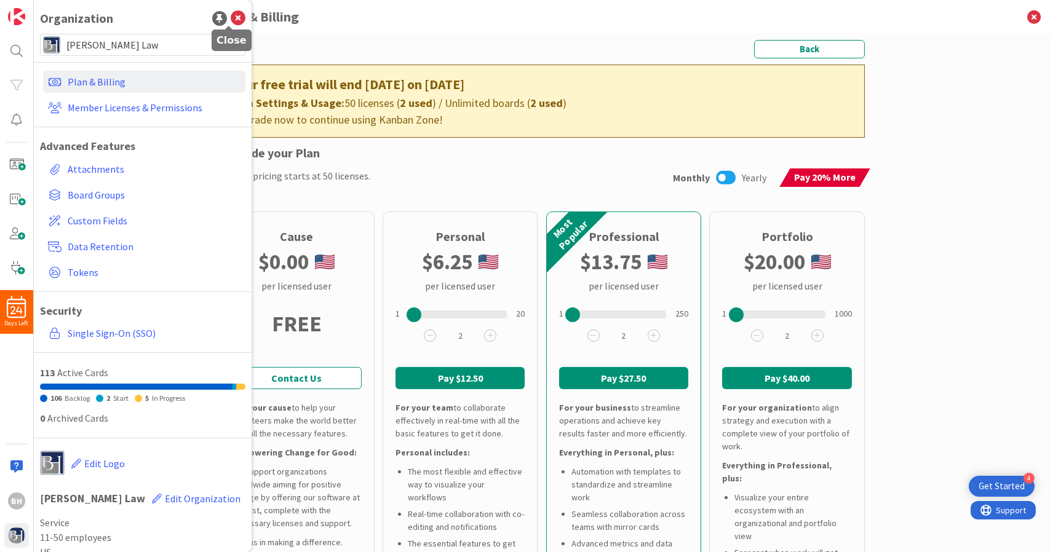
click at [231, 12] on icon at bounding box center [238, 18] width 15 height 15
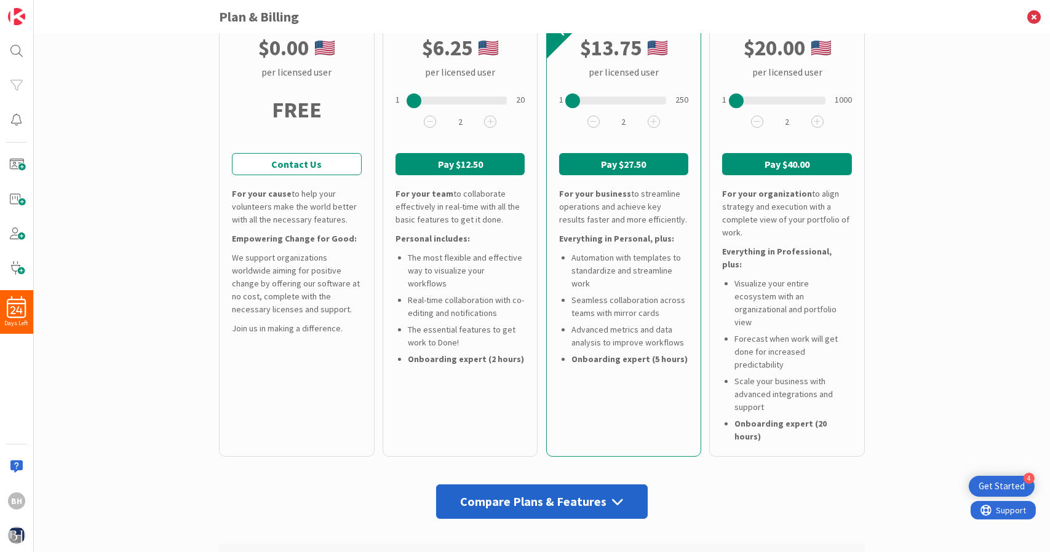
scroll to position [215, 0]
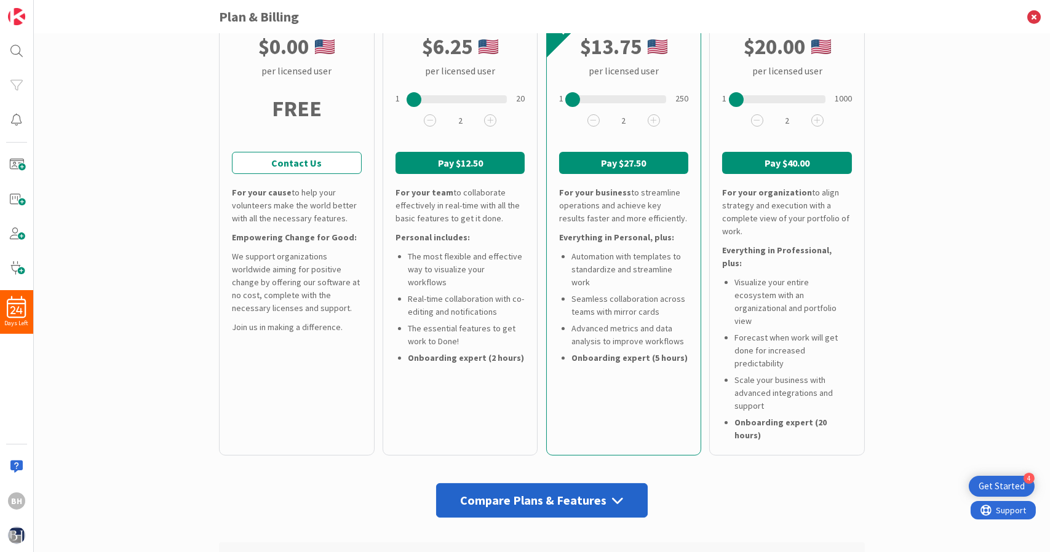
click at [612, 495] on icon at bounding box center [618, 501] width 12 height 12
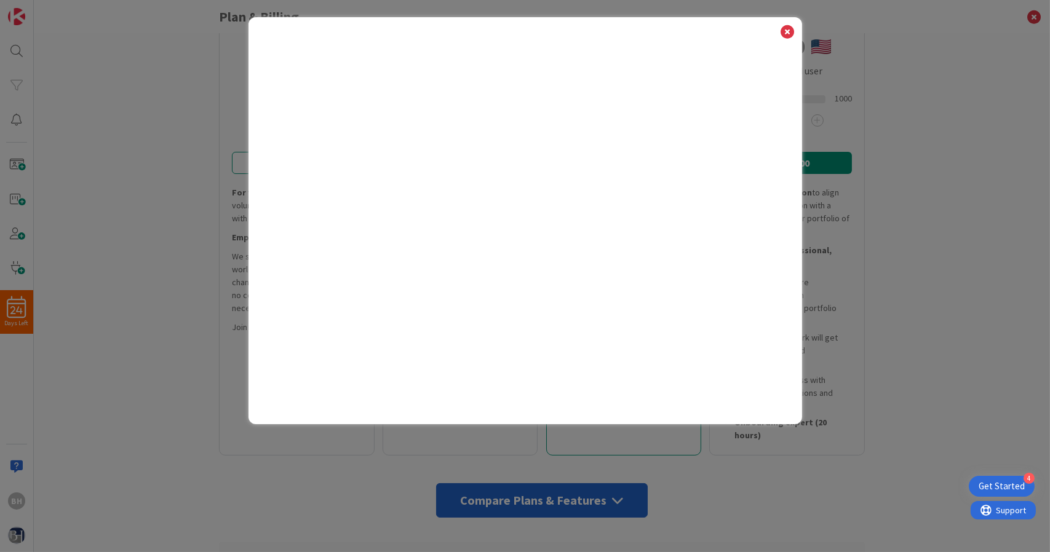
click at [787, 42] on div at bounding box center [526, 220] width 554 height 407
click at [789, 21] on div at bounding box center [526, 220] width 554 height 407
click at [787, 26] on icon at bounding box center [788, 31] width 16 height 17
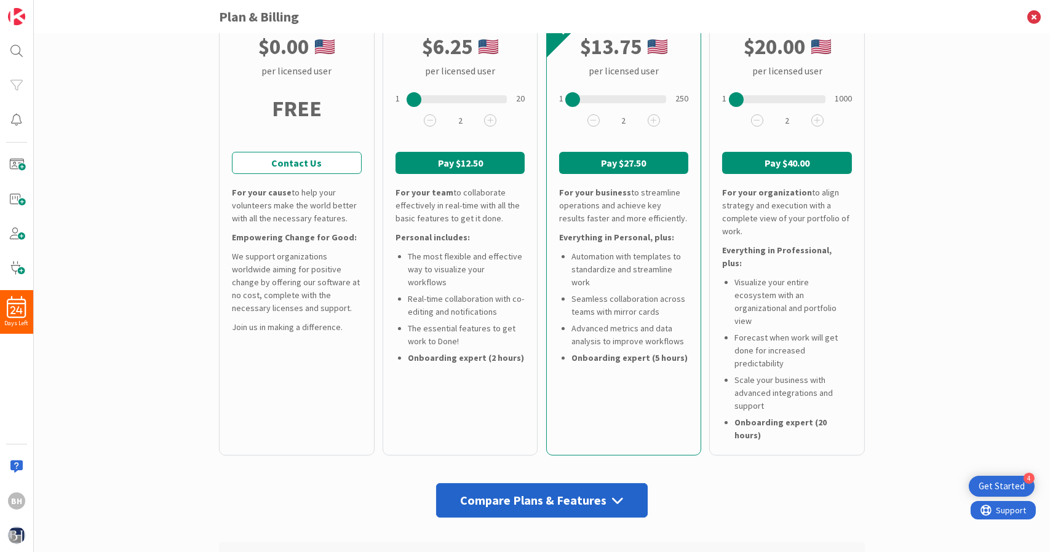
click at [787, 26] on h3 "Plan & Billing" at bounding box center [542, 17] width 646 height 34
click at [10, 502] on div "BH" at bounding box center [16, 501] width 17 height 17
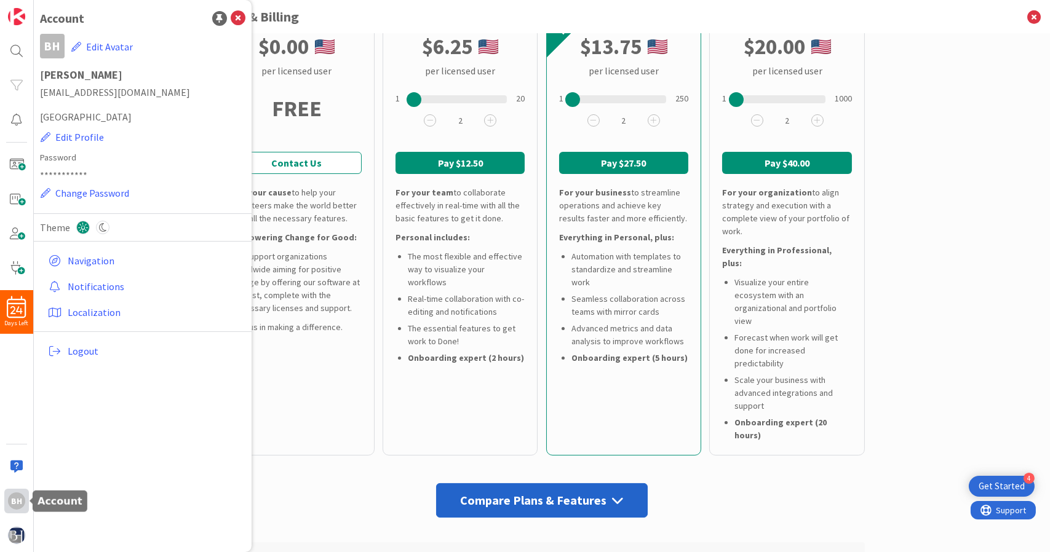
click at [10, 502] on div "BH" at bounding box center [16, 501] width 17 height 17
click at [13, 427] on div "24 Days Left BH" at bounding box center [17, 276] width 34 height 552
click at [234, 21] on icon at bounding box center [238, 18] width 15 height 15
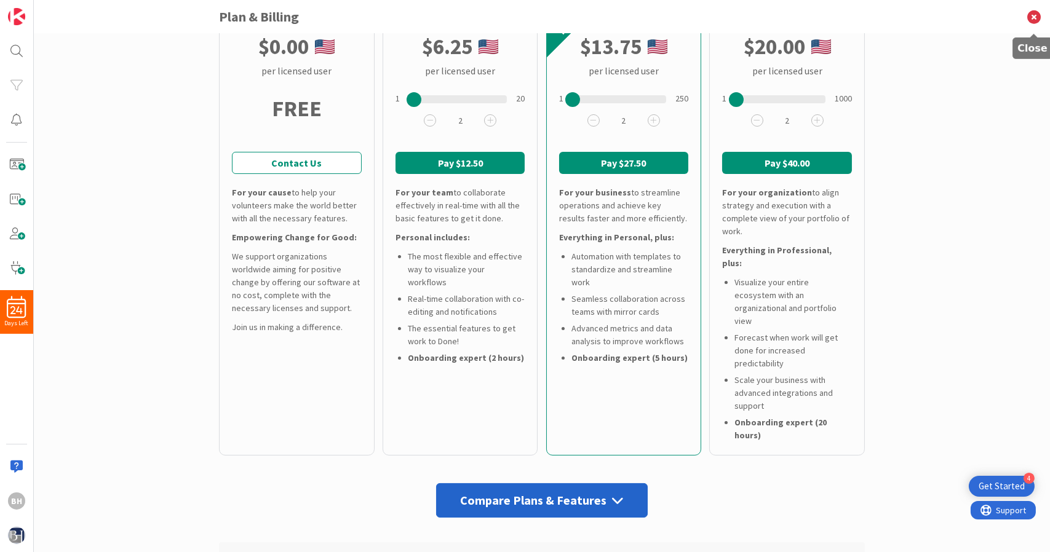
click at [1036, 17] on icon at bounding box center [1034, 17] width 32 height 34
